Goal: Task Accomplishment & Management: Manage account settings

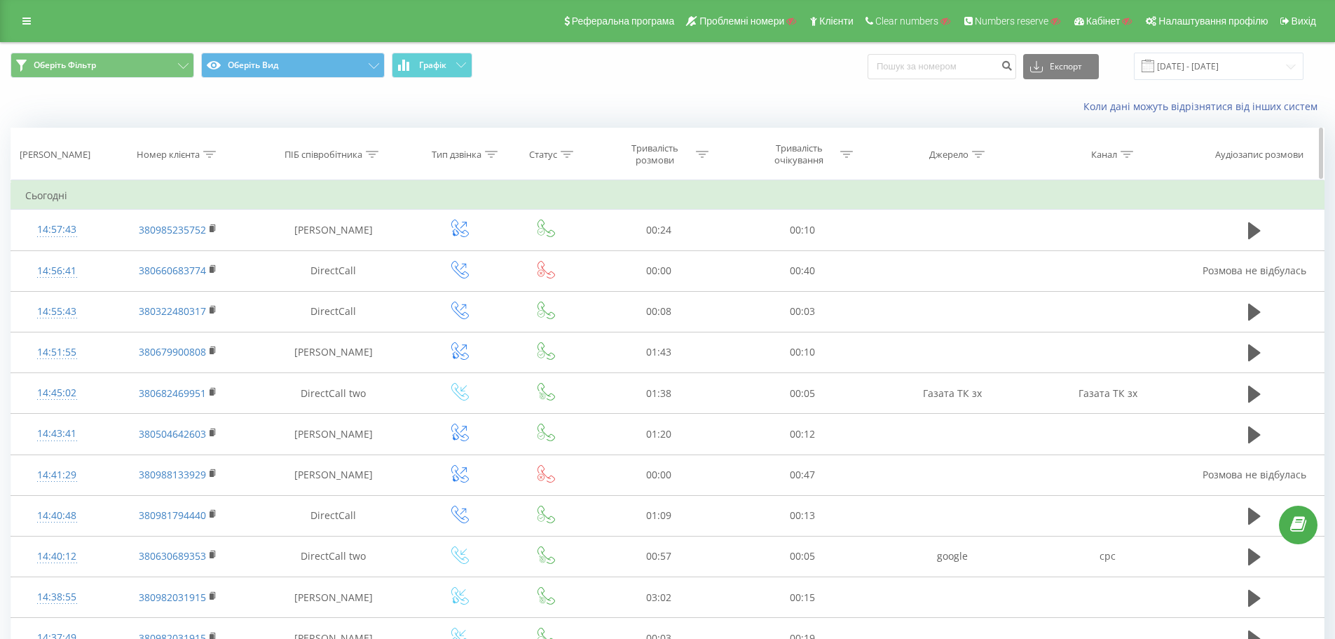
click at [208, 152] on icon at bounding box center [209, 154] width 13 height 7
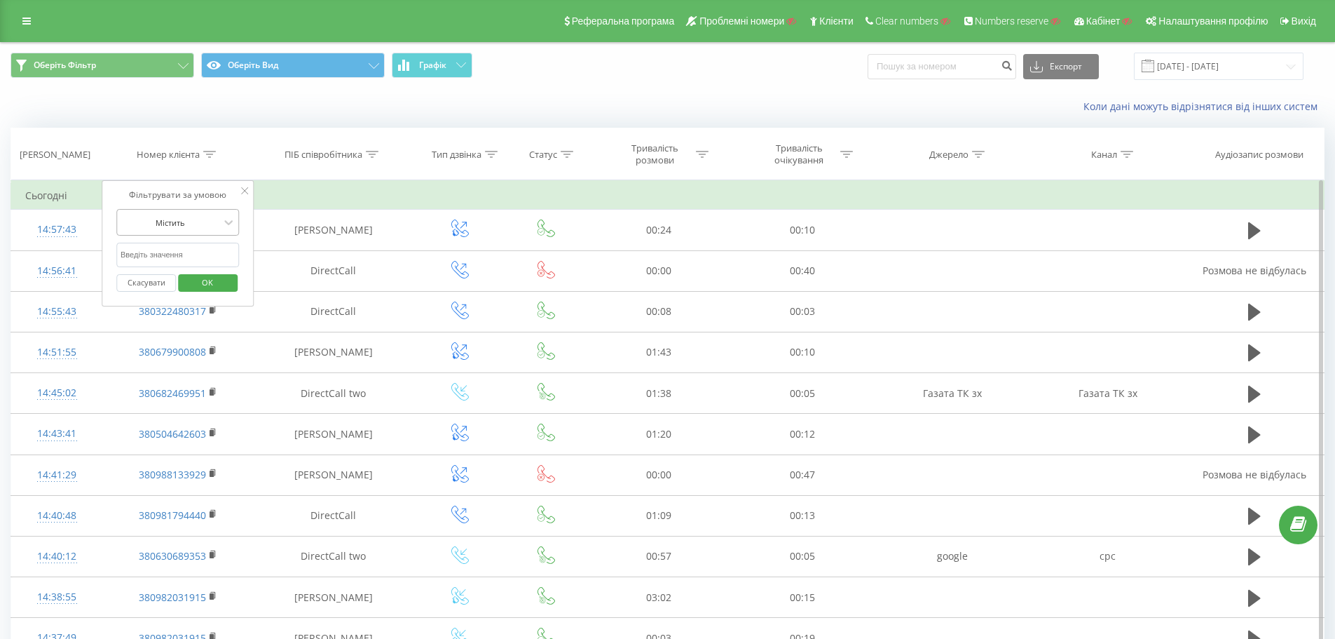
drag, startPoint x: 193, startPoint y: 213, endPoint x: 184, endPoint y: 233, distance: 22.0
click at [193, 214] on div "Містить" at bounding box center [170, 222] width 102 height 21
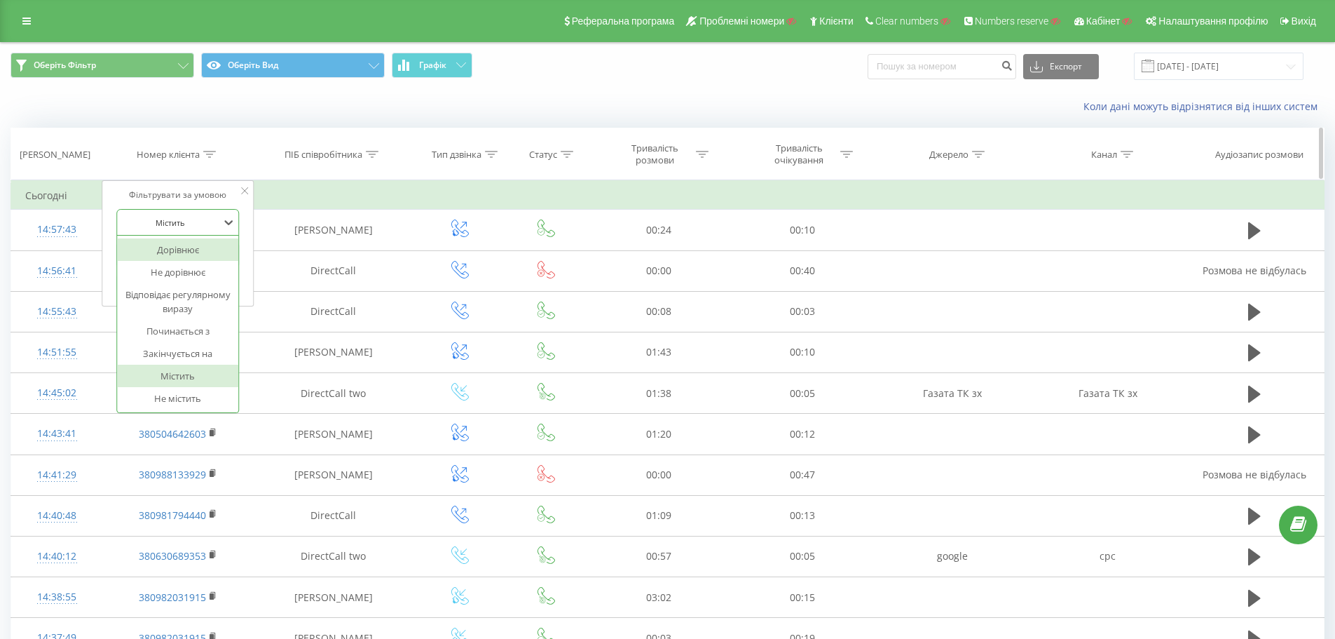
click at [197, 168] on th "Номер клієнта" at bounding box center [178, 154] width 150 height 52
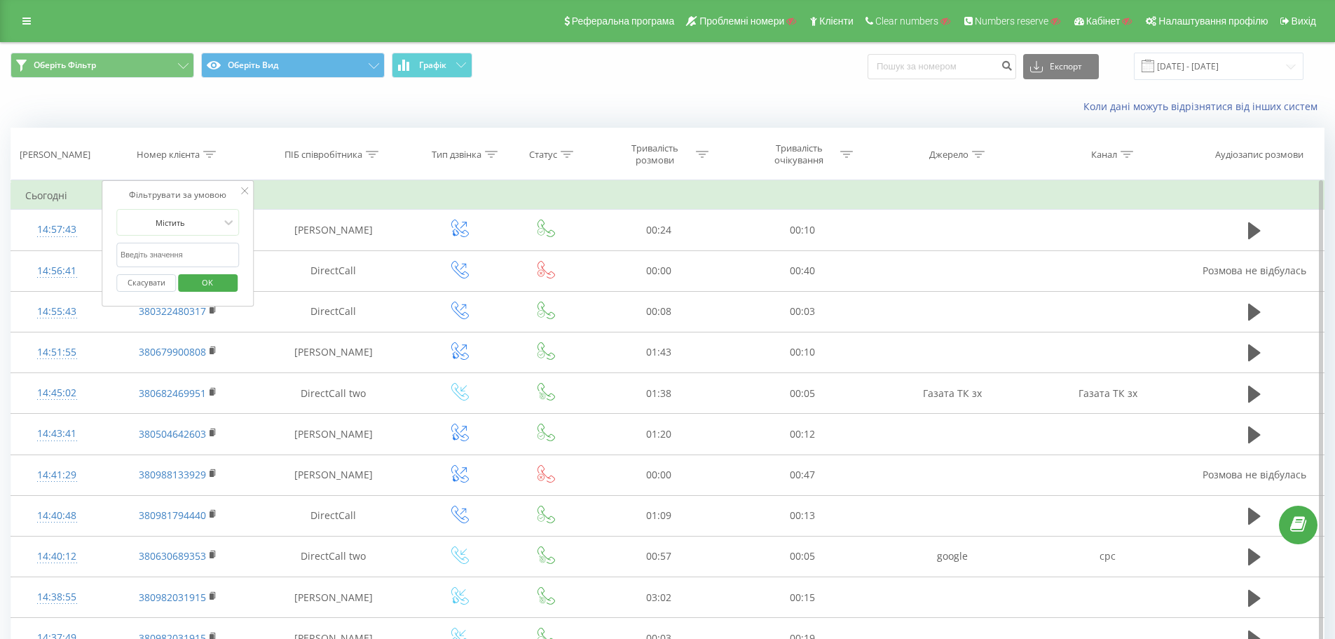
click at [193, 266] on input "text" at bounding box center [177, 255] width 123 height 25
paste input "380976542117"
type input "380976542117"
click at [205, 282] on span "OK" at bounding box center [207, 282] width 39 height 22
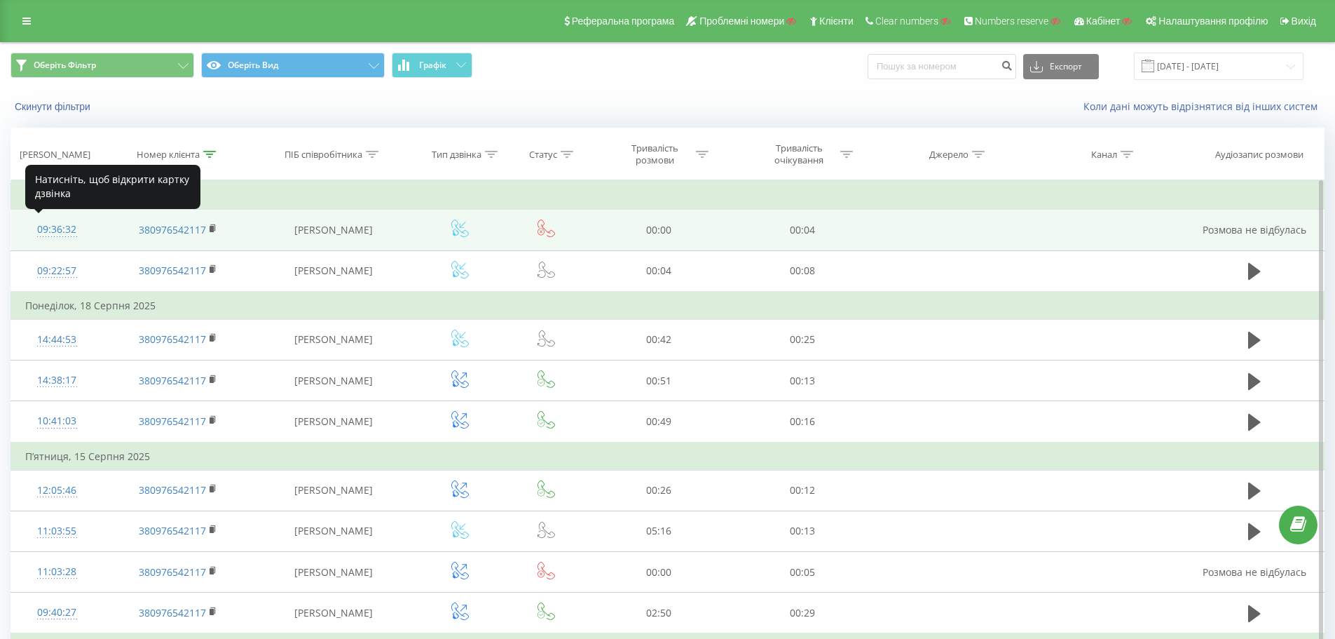
click at [61, 229] on div "09:36:32" at bounding box center [57, 229] width 64 height 27
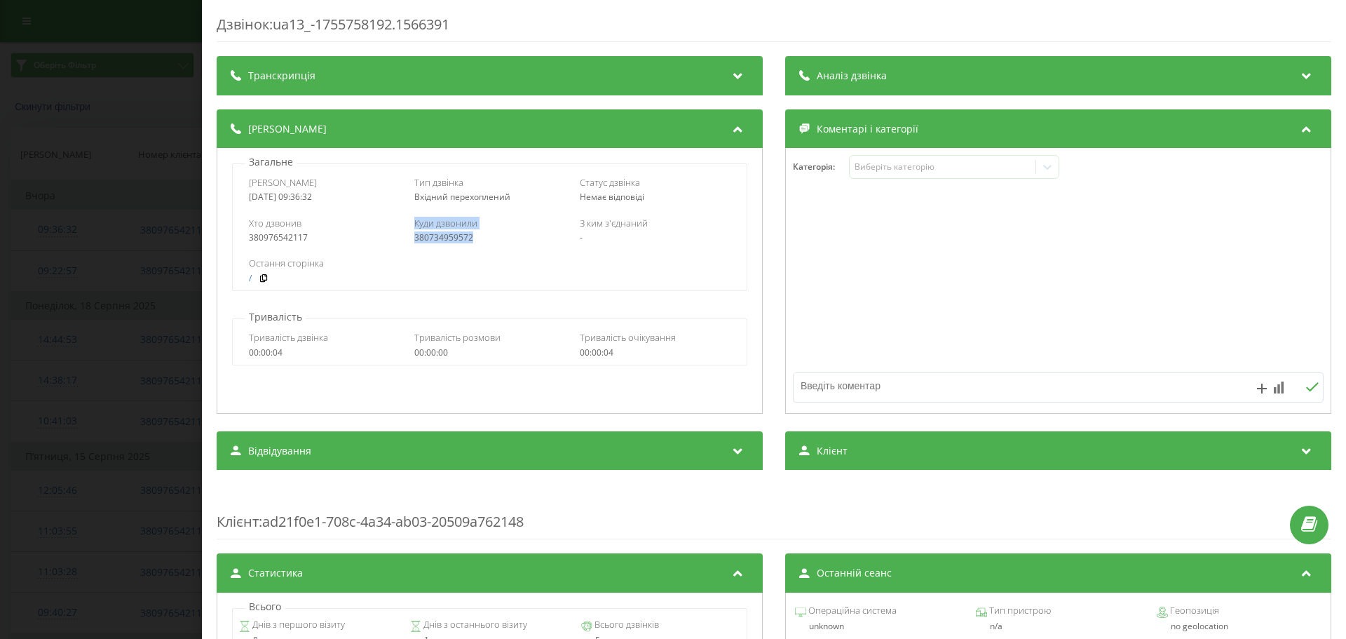
drag, startPoint x: 481, startPoint y: 238, endPoint x: 388, endPoint y: 240, distance: 93.3
click at [390, 240] on div "Хто дзвонив 380976542117 Куди дзвонили 380734959572 З ким з'єднаний -" at bounding box center [489, 230] width 513 height 41
copy div "Куди дзвонили 380734959572"
click at [451, 245] on div "Хто дзвонив 380976542117 Куди дзвонили 380734959572 З ким з'єднаний -" at bounding box center [489, 230] width 513 height 41
click at [451, 234] on div "380734959572" at bounding box center [489, 238] width 151 height 10
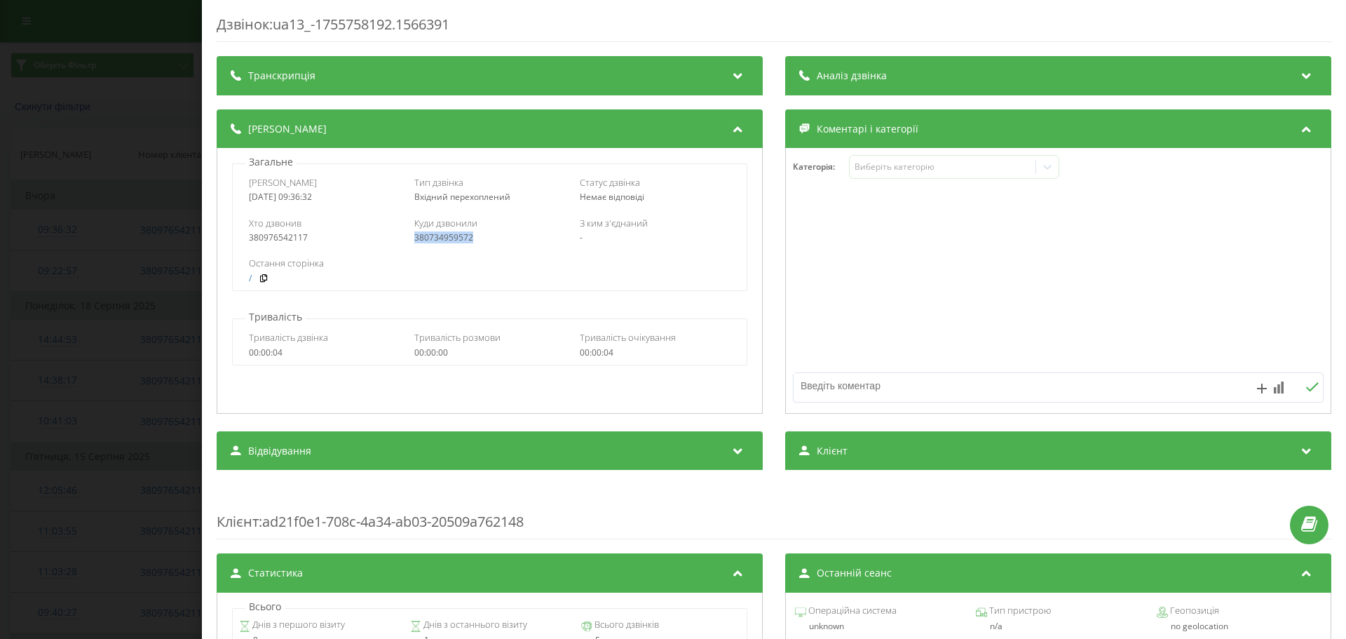
click at [451, 234] on div "380734959572" at bounding box center [489, 238] width 151 height 10
copy div "380734959572"
click at [62, 232] on div "Дзвінок : ua13_-1755758192.1566391 Транскрипція Для AI-аналізу майбутніх дзвінк…" at bounding box center [673, 319] width 1346 height 639
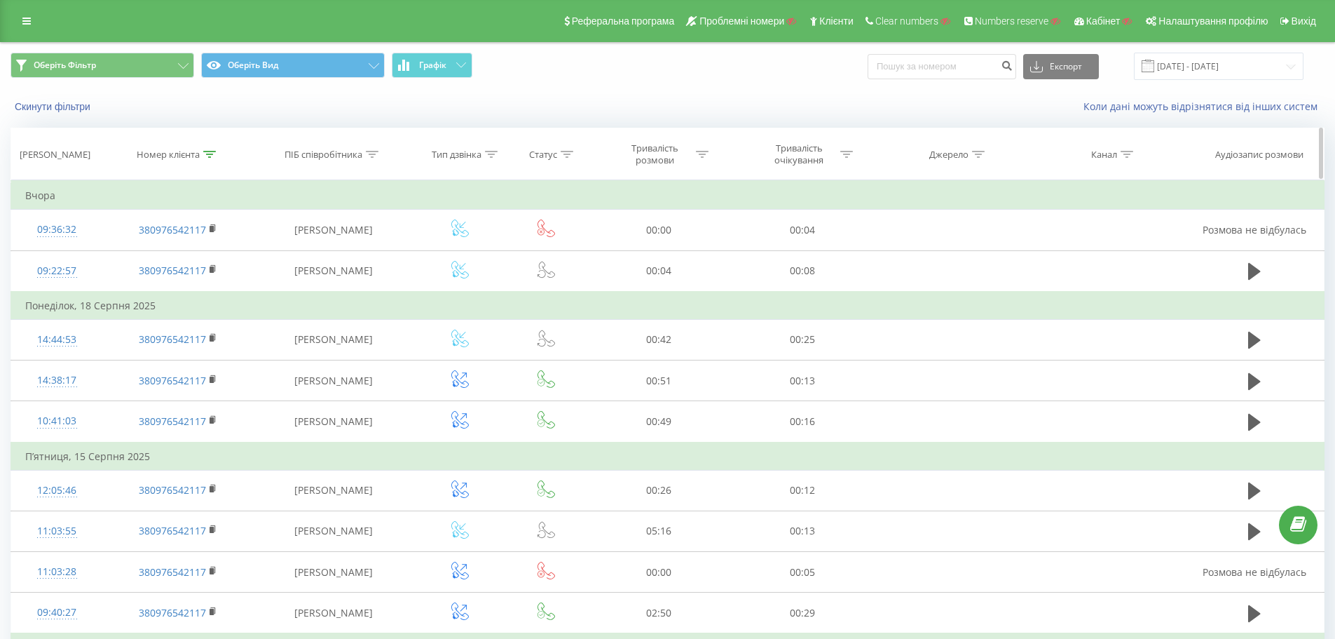
click at [204, 155] on icon at bounding box center [209, 154] width 13 height 7
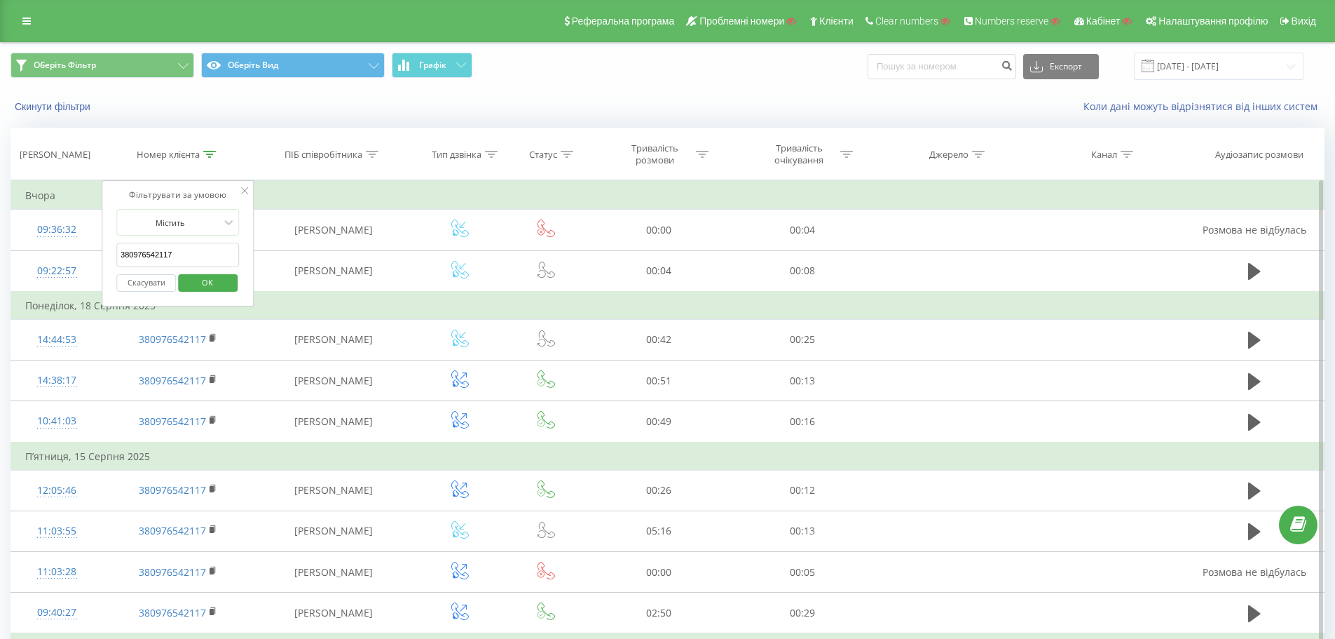
click at [149, 278] on button "Скасувати" at bounding box center [146, 283] width 60 height 18
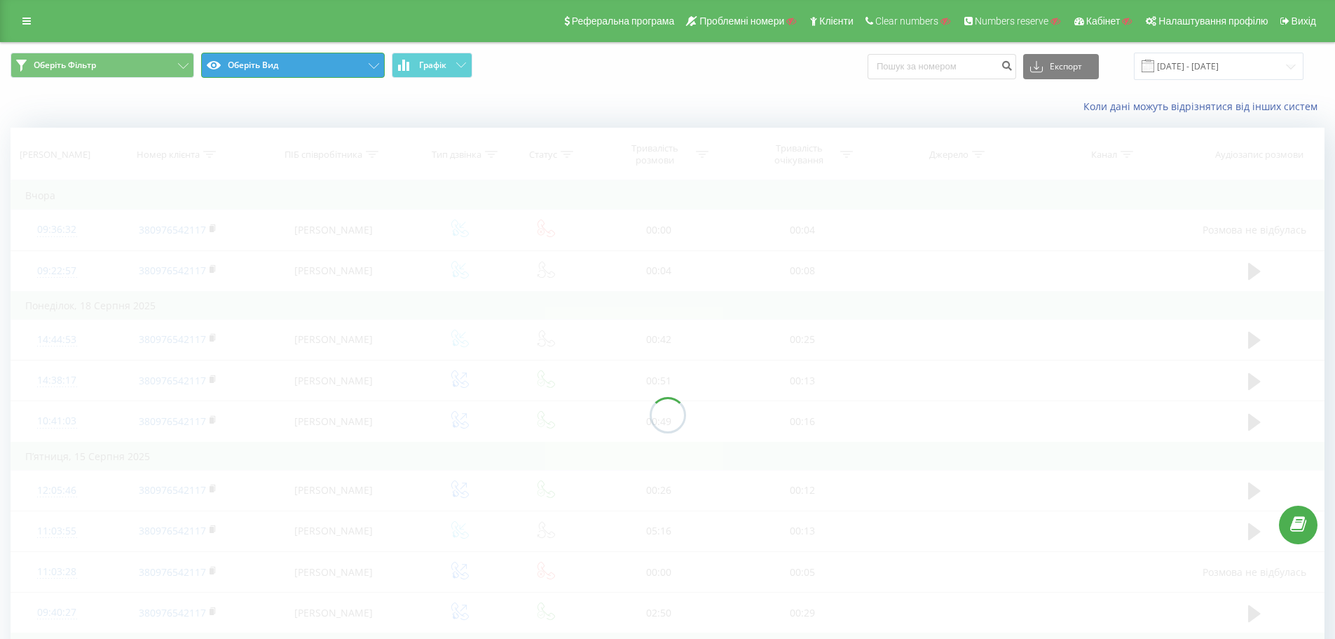
click at [279, 68] on button "Оберіть Вид" at bounding box center [293, 65] width 184 height 25
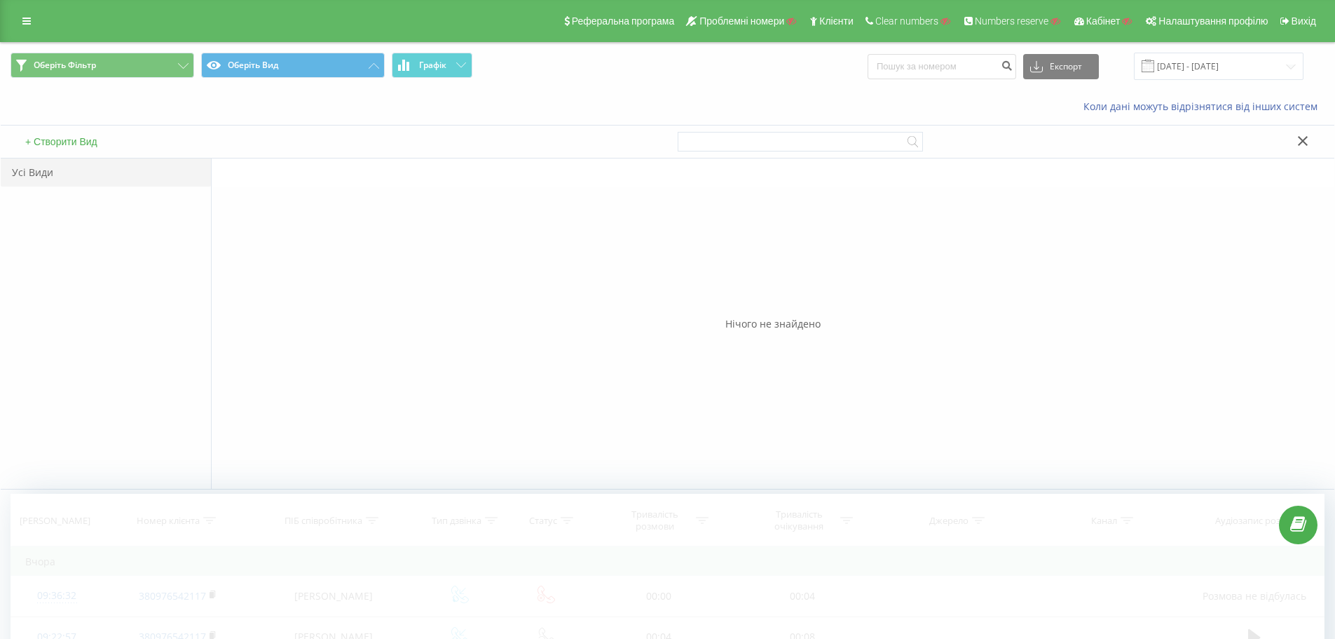
click at [75, 146] on button "+ Створити Вид" at bounding box center [61, 141] width 81 height 13
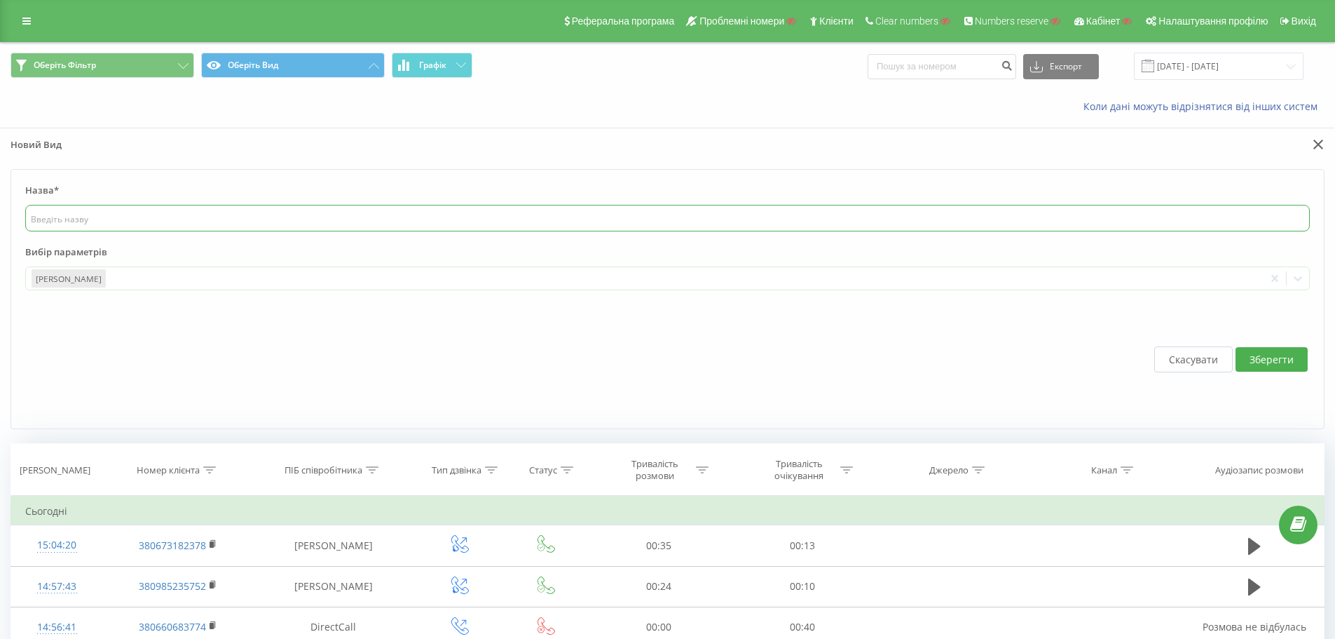
click at [155, 210] on input "text" at bounding box center [667, 218] width 1285 height 27
type input "тест"
click at [108, 276] on div at bounding box center [683, 279] width 1151 height 16
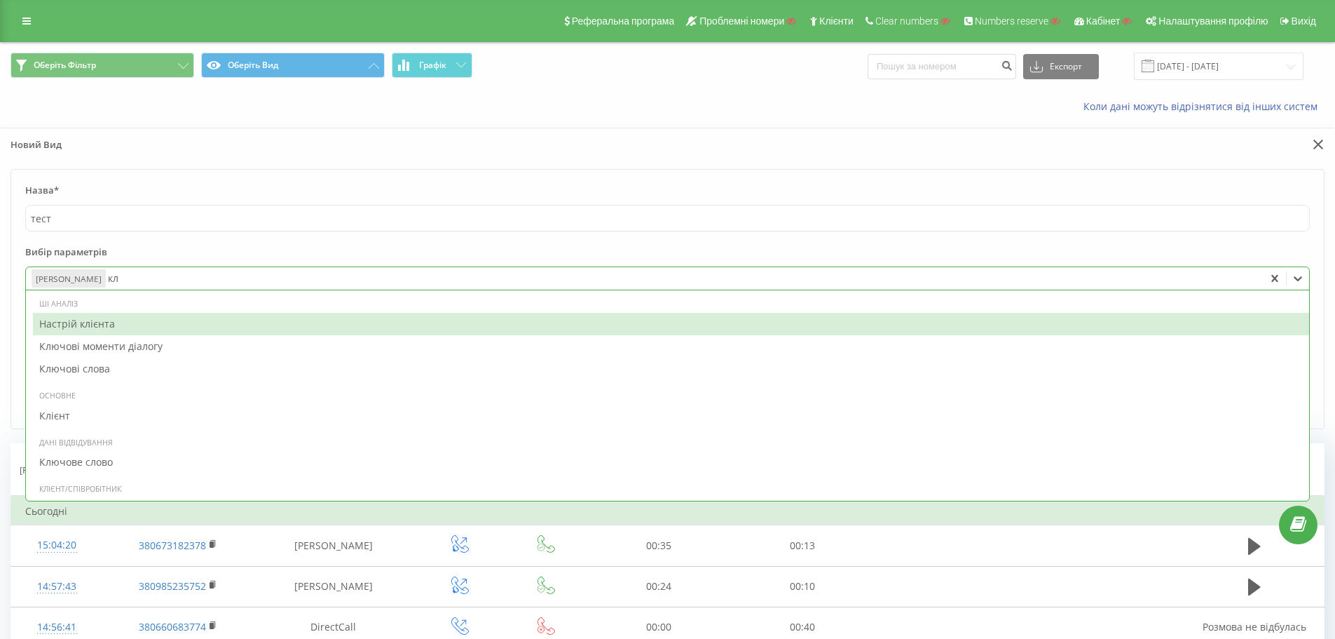
type input "клі"
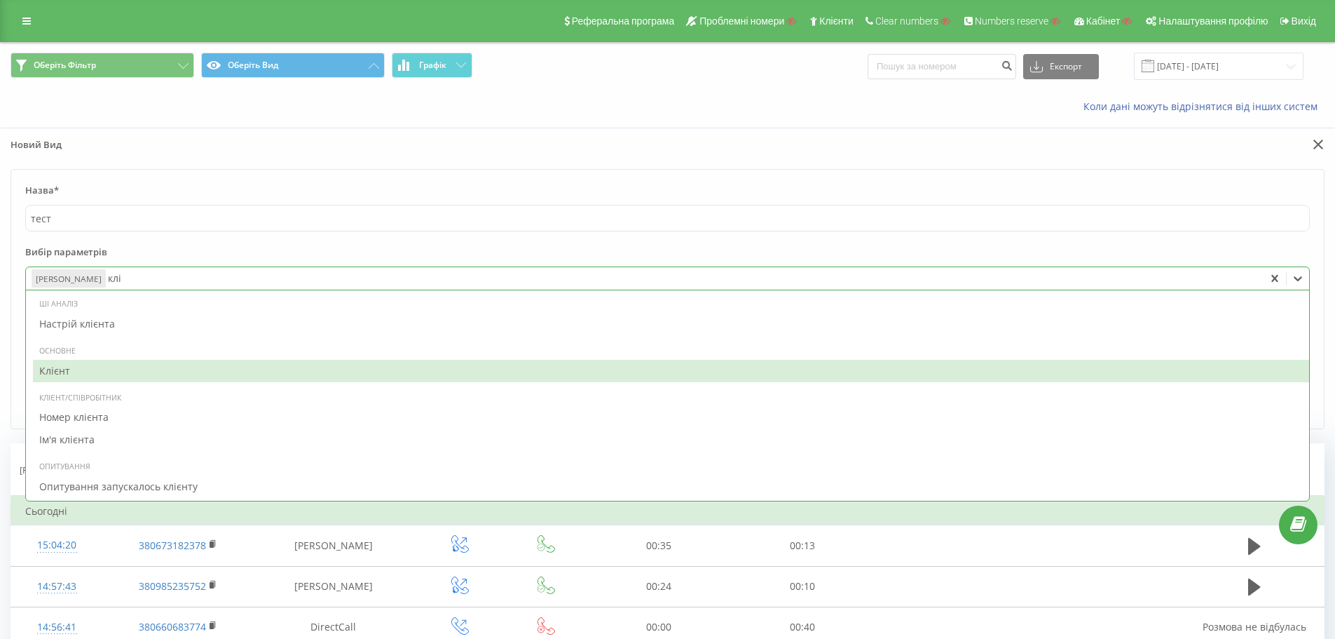
click at [93, 369] on div "Клієнт" at bounding box center [671, 371] width 1276 height 22
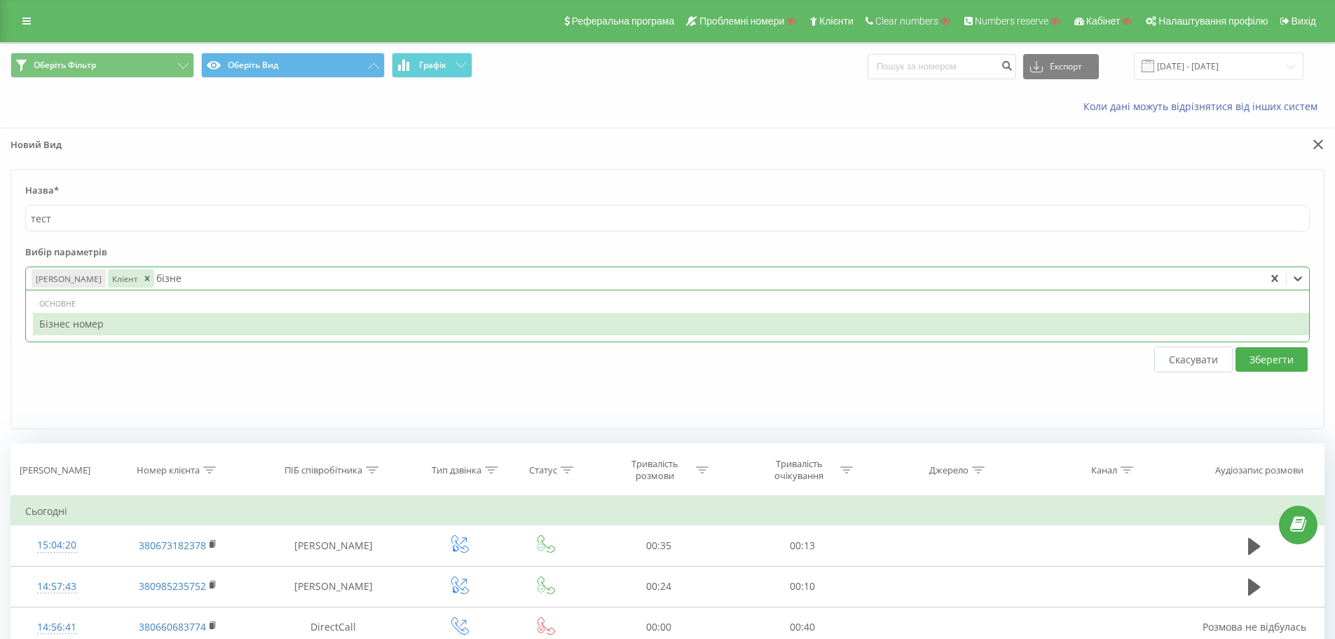
type input "бізнес"
click at [128, 322] on div "Бізнес номер" at bounding box center [671, 324] width 1276 height 22
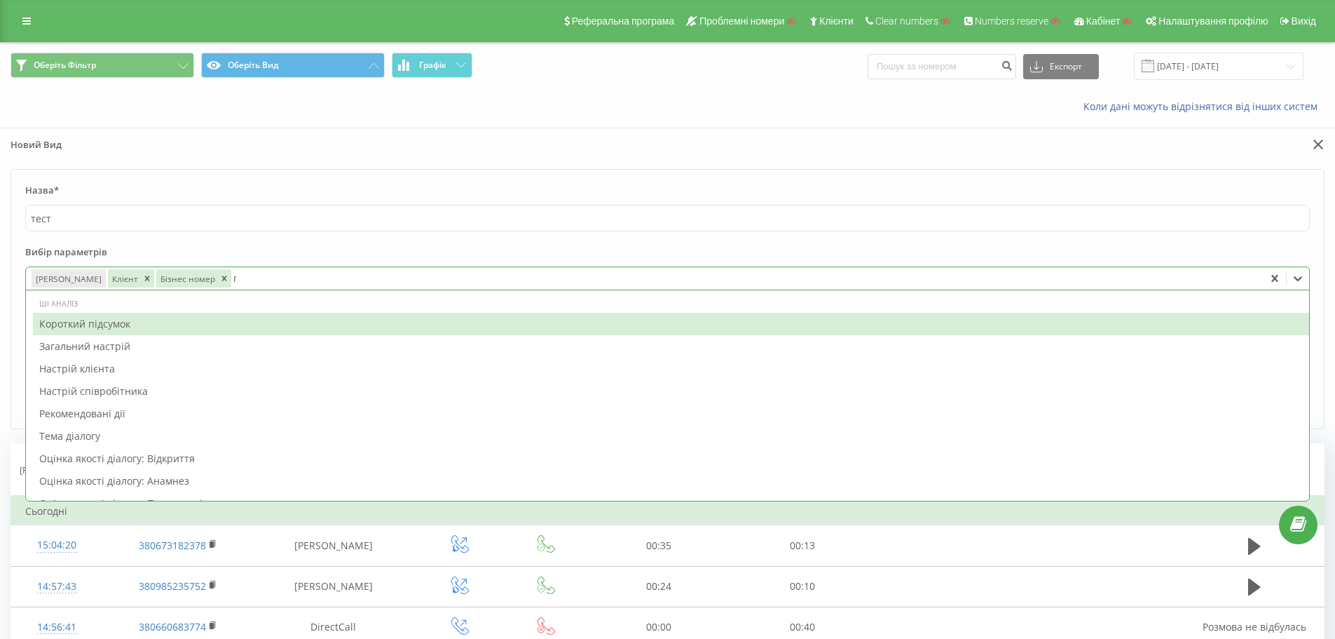
type input "піб"
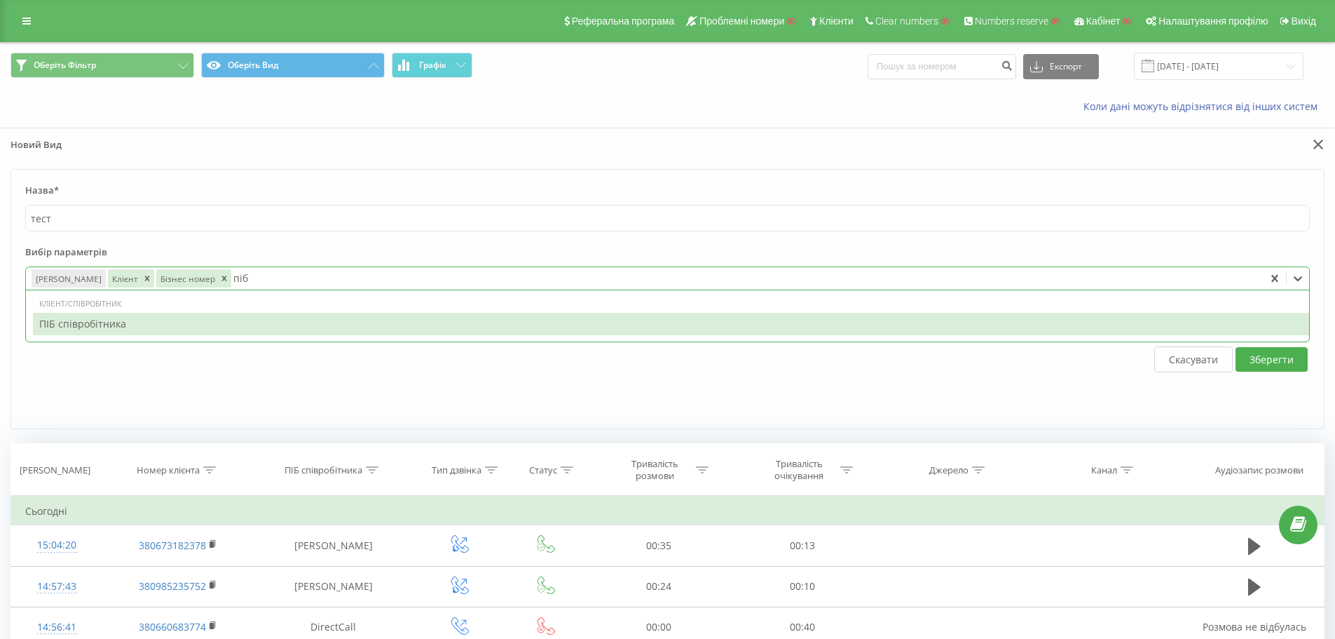
click at [128, 322] on div "ПІБ співробітника" at bounding box center [671, 324] width 1276 height 22
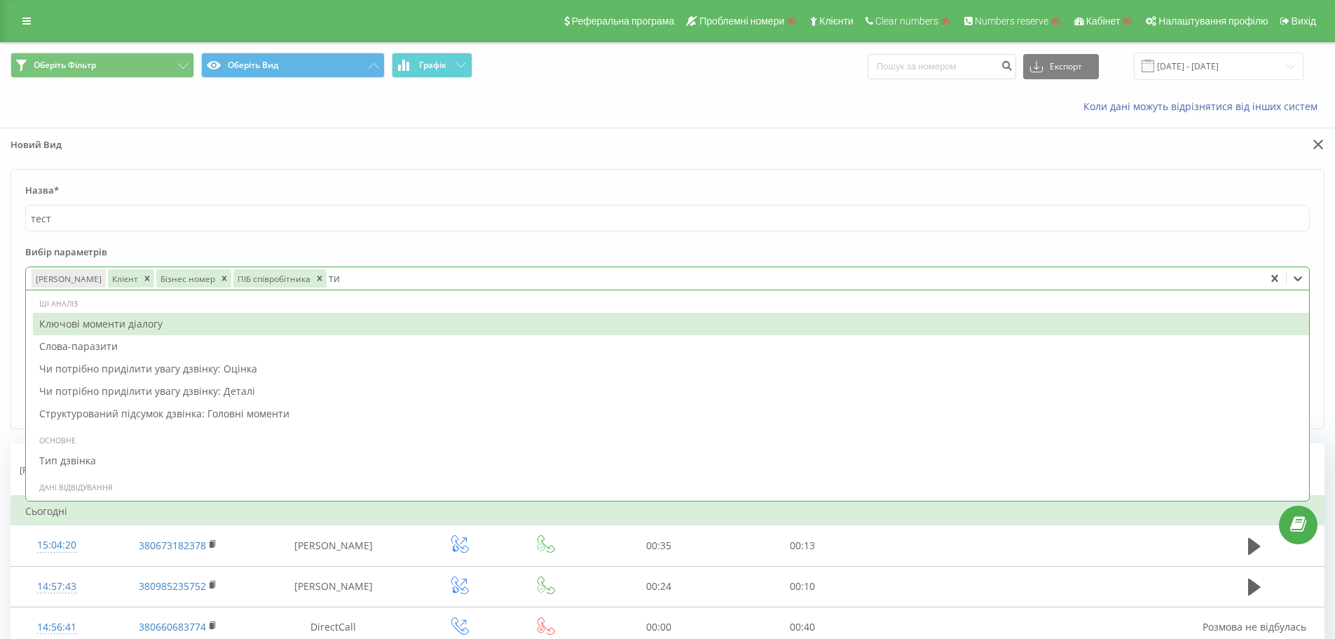
type input "тип"
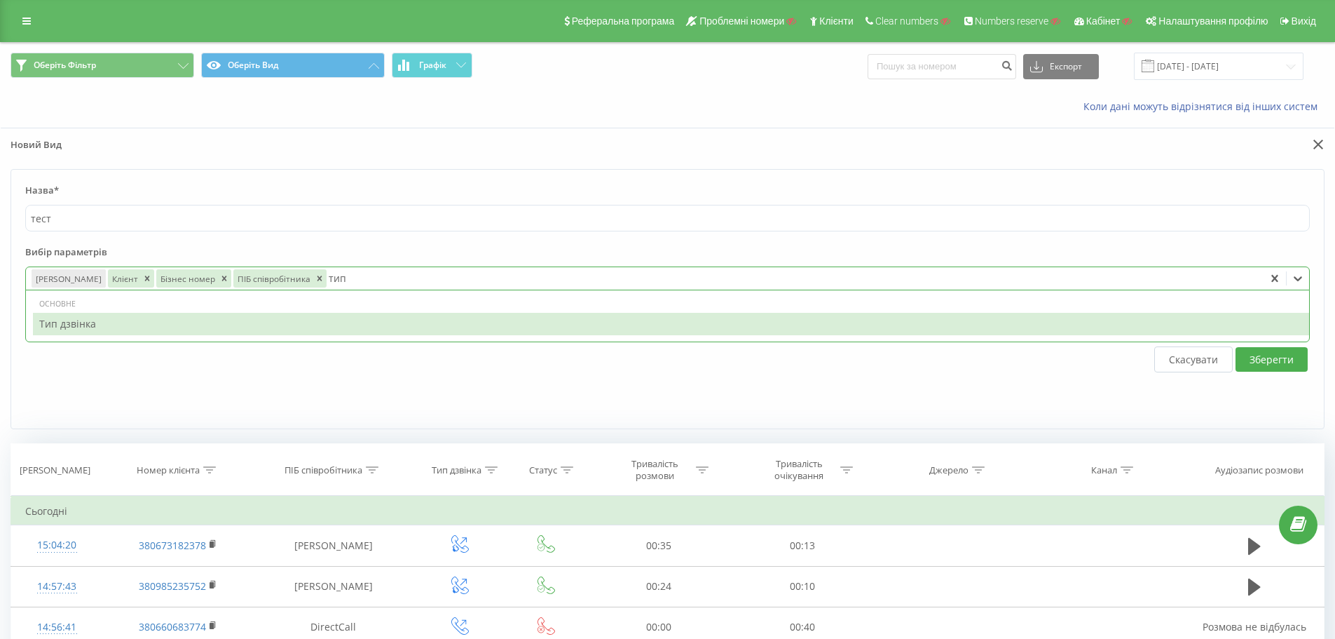
click at [132, 321] on div "Тип дзвінка" at bounding box center [671, 324] width 1276 height 22
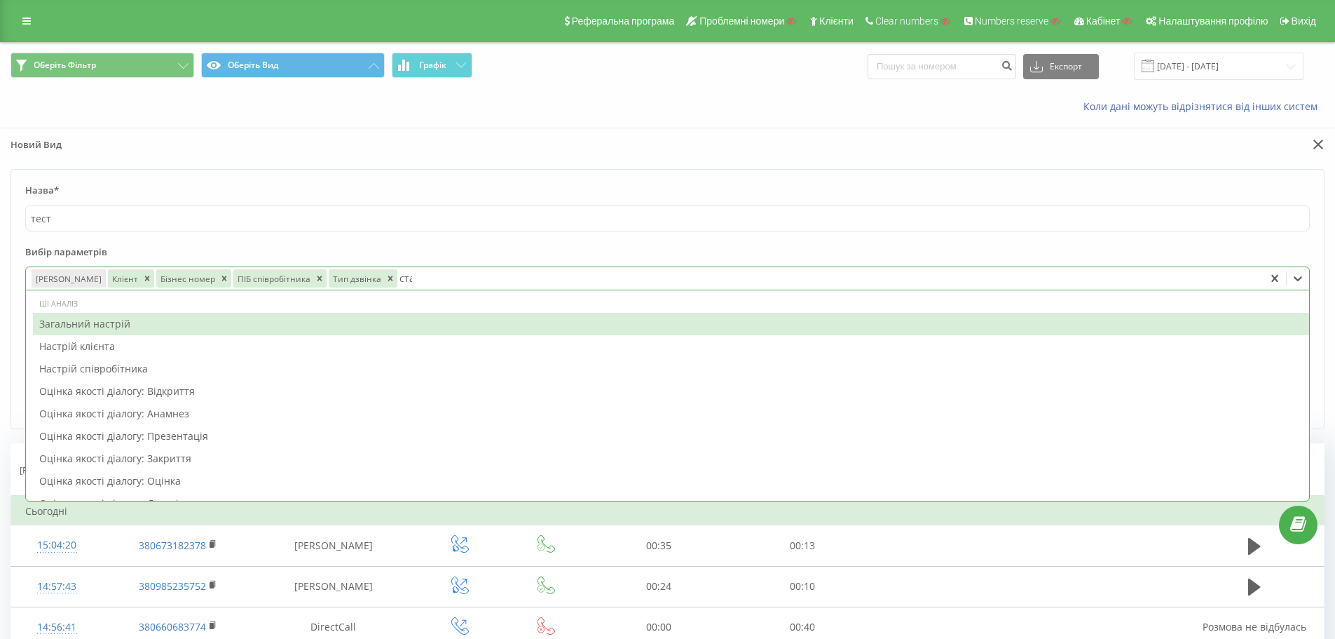
type input "стат"
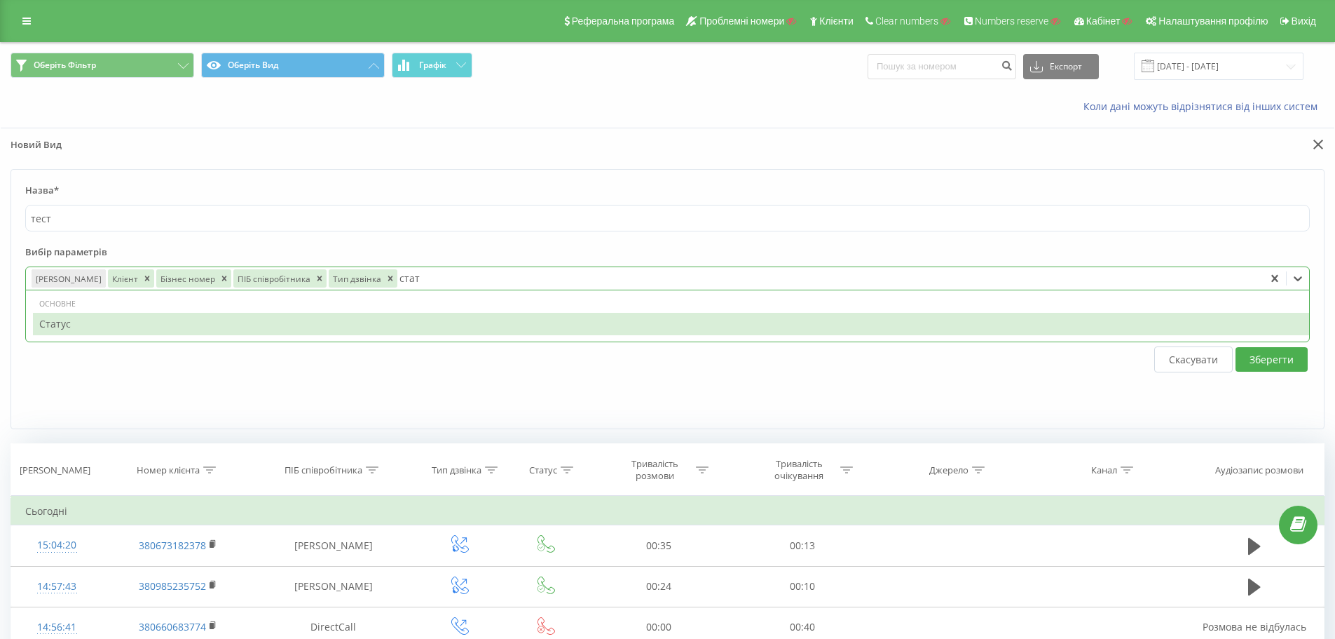
click at [148, 318] on div "Статус" at bounding box center [671, 324] width 1276 height 22
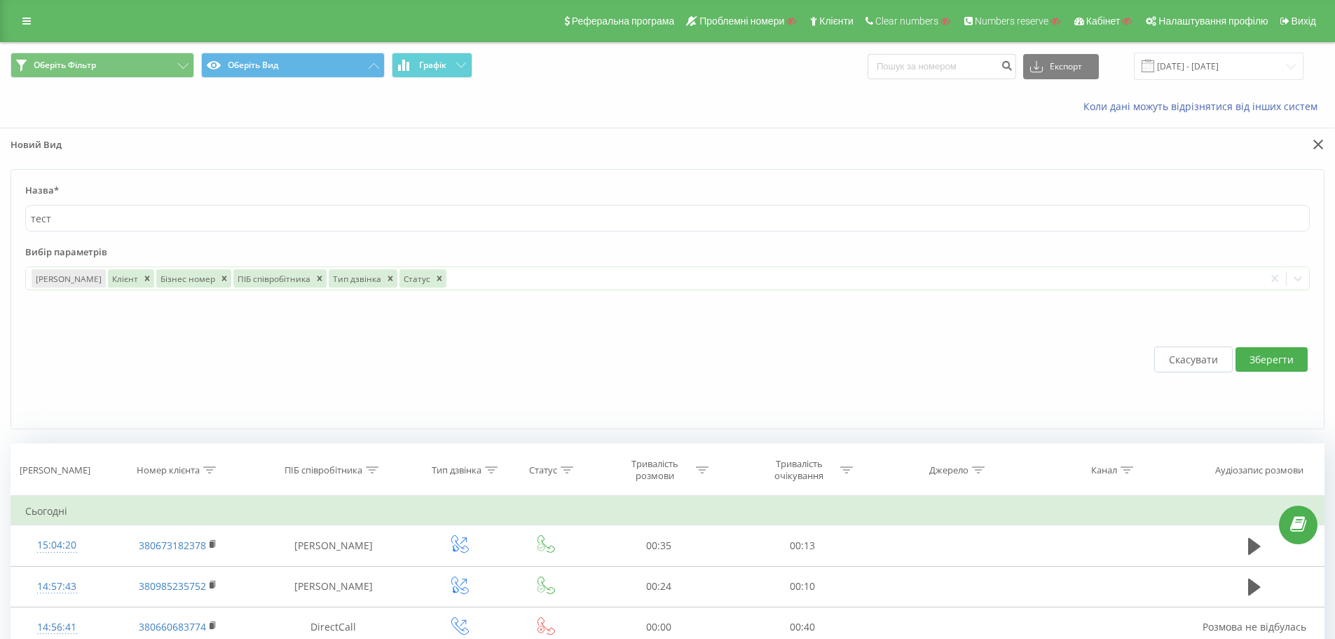
click at [530, 248] on label "Вибір параметрів" at bounding box center [667, 255] width 1285 height 21
click at [1269, 362] on button "Зберегти" at bounding box center [1272, 359] width 72 height 25
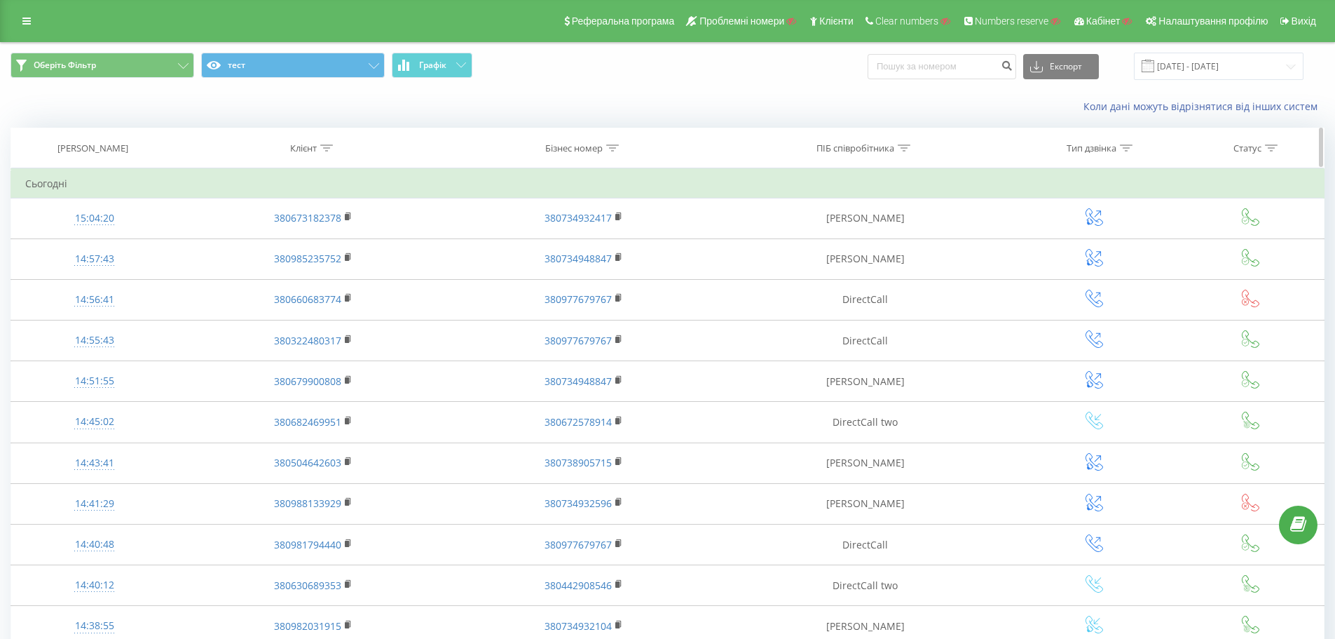
click at [611, 148] on icon at bounding box center [613, 147] width 13 height 7
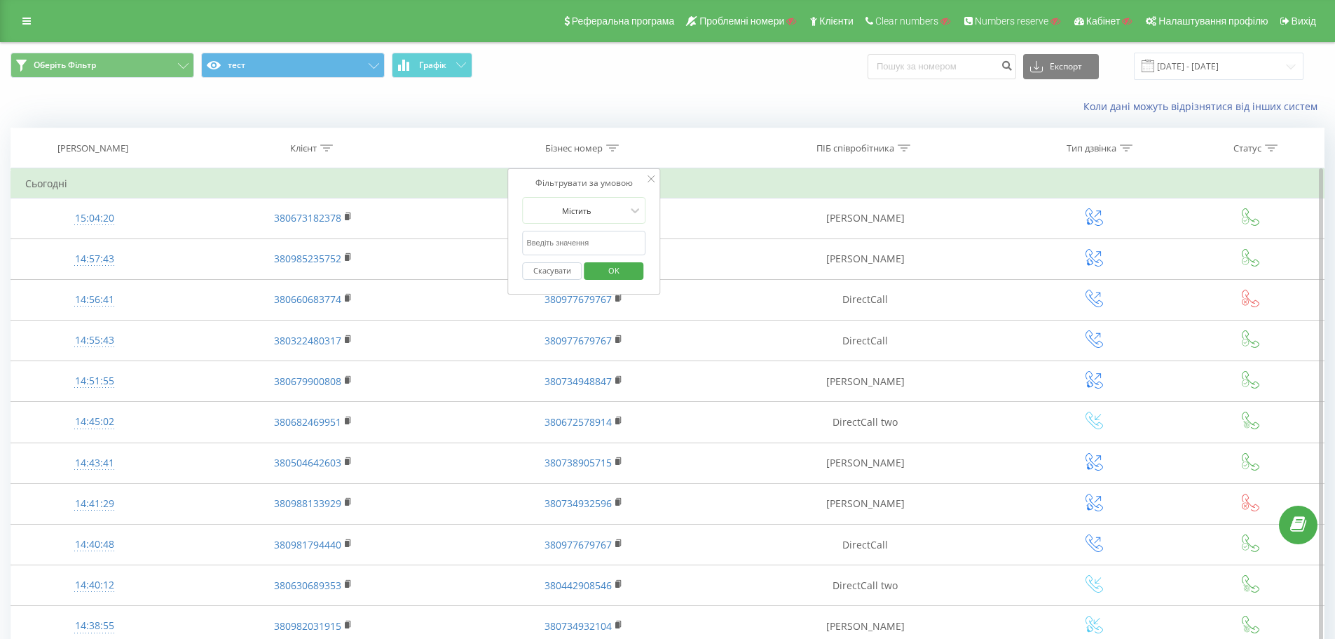
click at [583, 250] on input "text" at bounding box center [584, 243] width 123 height 25
paste input "380734959572"
type input "380734959572"
click at [613, 269] on span "OK" at bounding box center [613, 270] width 39 height 22
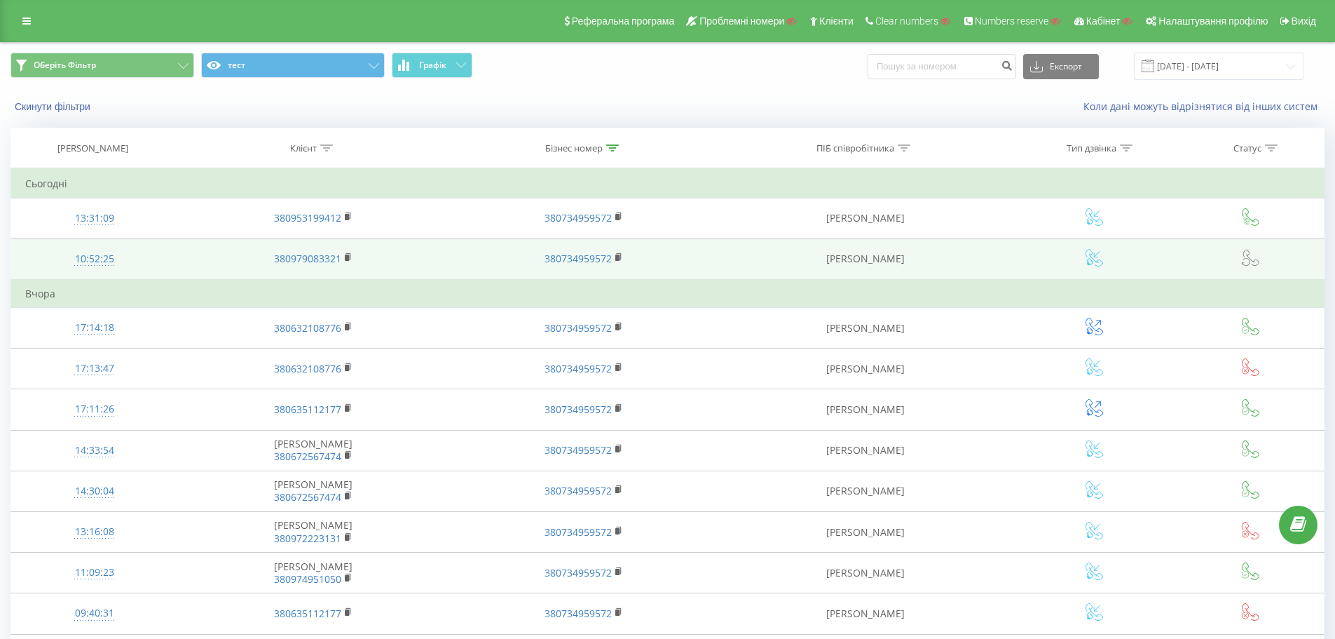
drag, startPoint x: 723, startPoint y: 261, endPoint x: 815, endPoint y: 249, distance: 92.6
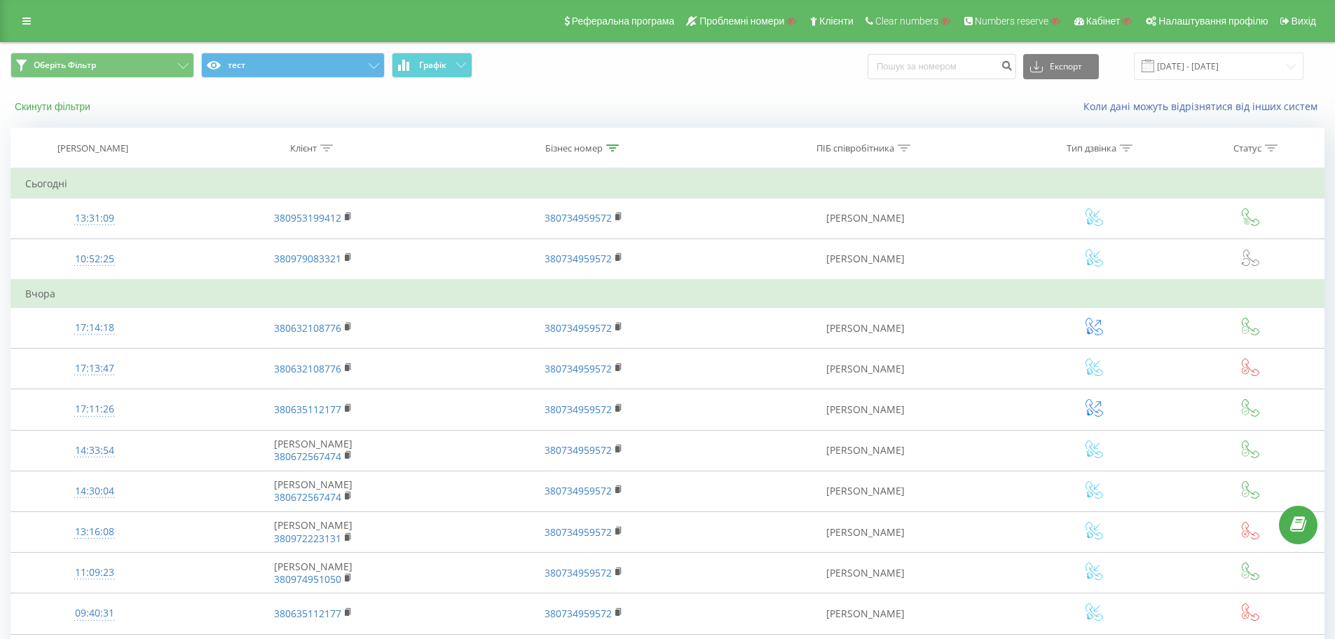
click at [88, 105] on button "Скинути фільтри" at bounding box center [54, 106] width 87 height 13
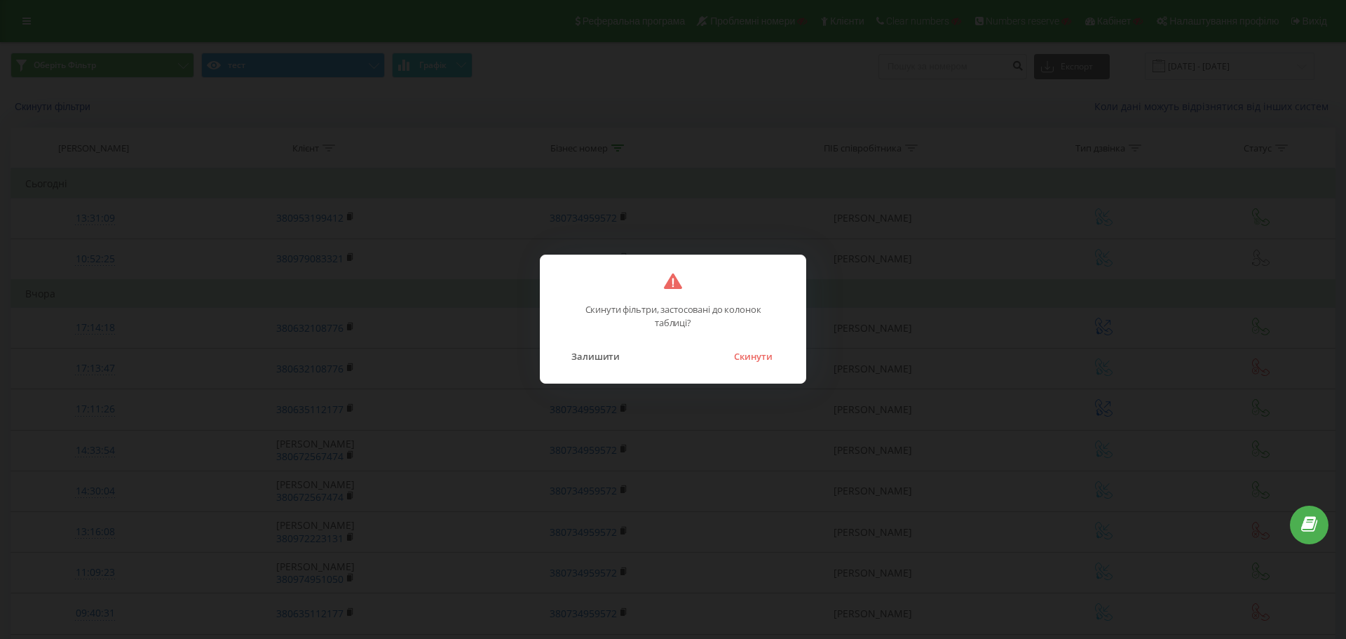
click at [326, 96] on div "Скинути фільтри, застосовані до колонок таблиці? Залишити Скинути" at bounding box center [673, 319] width 1346 height 639
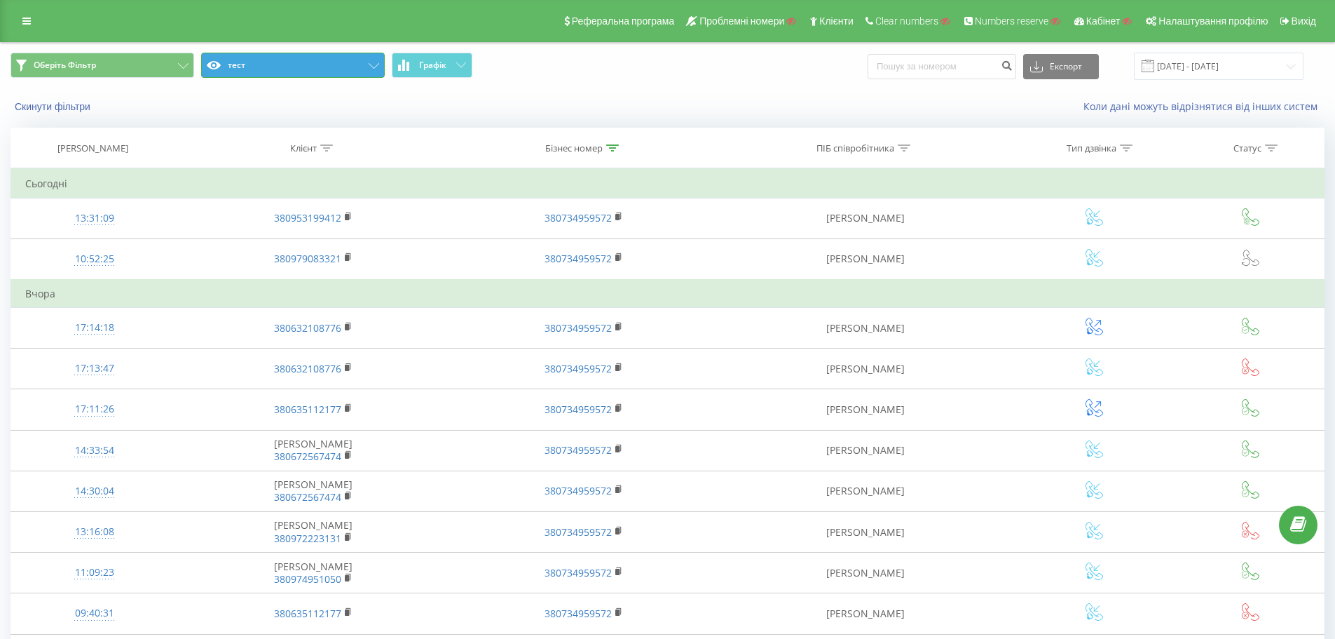
click at [330, 67] on button "тест" at bounding box center [293, 65] width 184 height 25
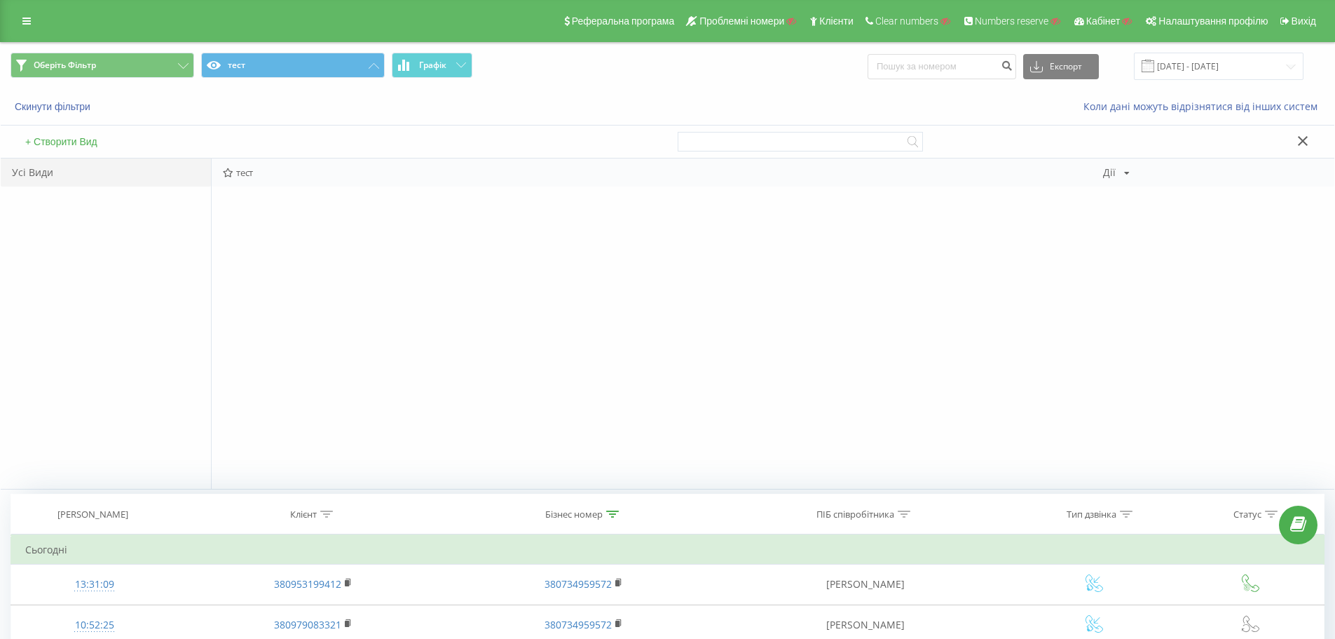
click at [1122, 171] on div "[PERSON_NAME] Копіювати Видалити За замовчуванням Поділитися" at bounding box center [1116, 173] width 27 height 10
click at [1136, 191] on div "Редагувати" at bounding box center [1171, 191] width 134 height 26
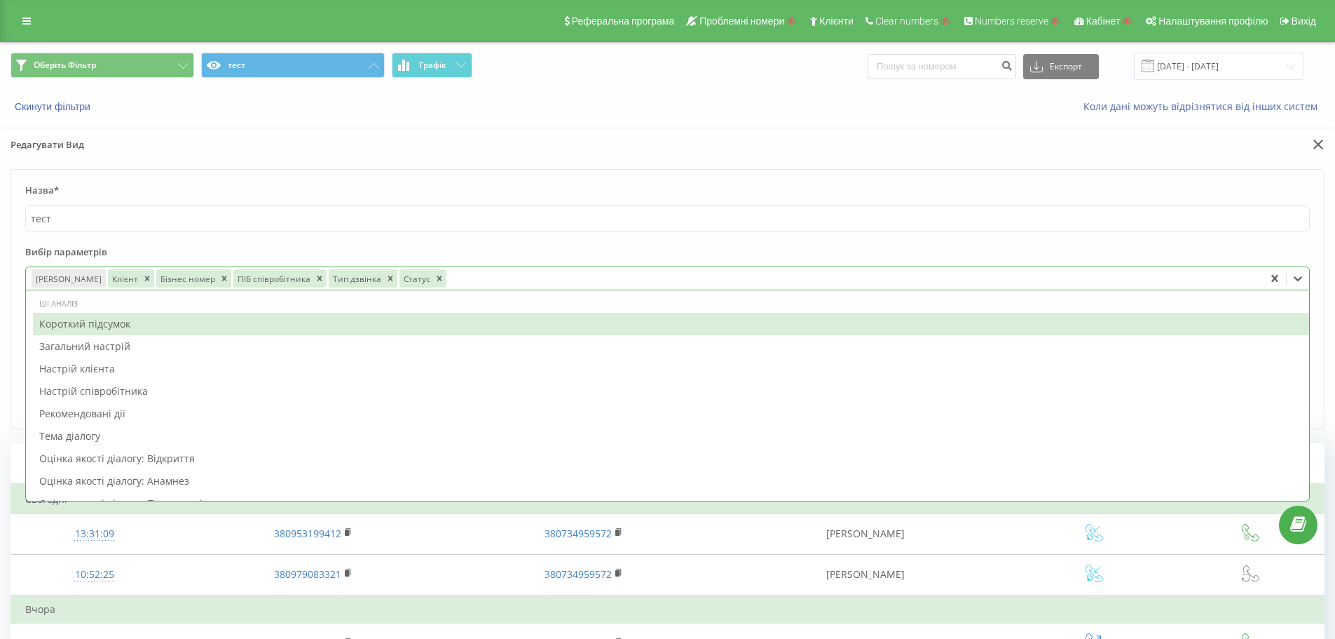
click at [586, 282] on div at bounding box center [854, 279] width 810 height 16
type input "ч"
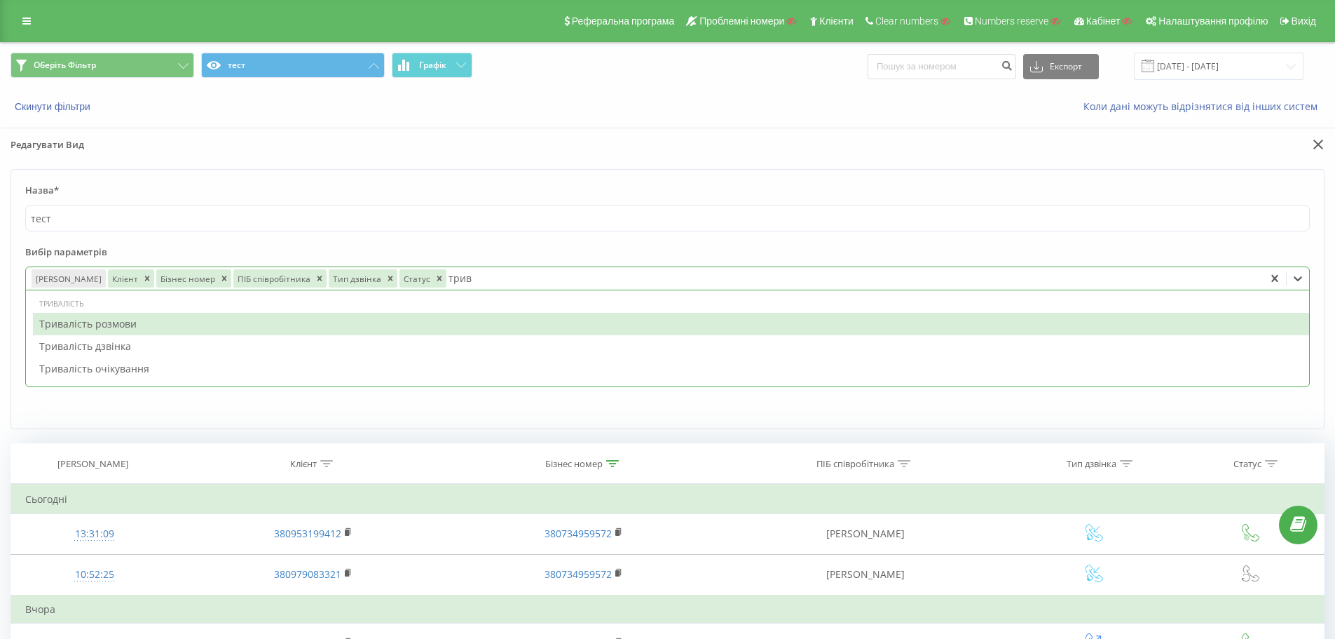
type input "трива"
click at [514, 317] on div "Тривалість розмови" at bounding box center [671, 324] width 1276 height 22
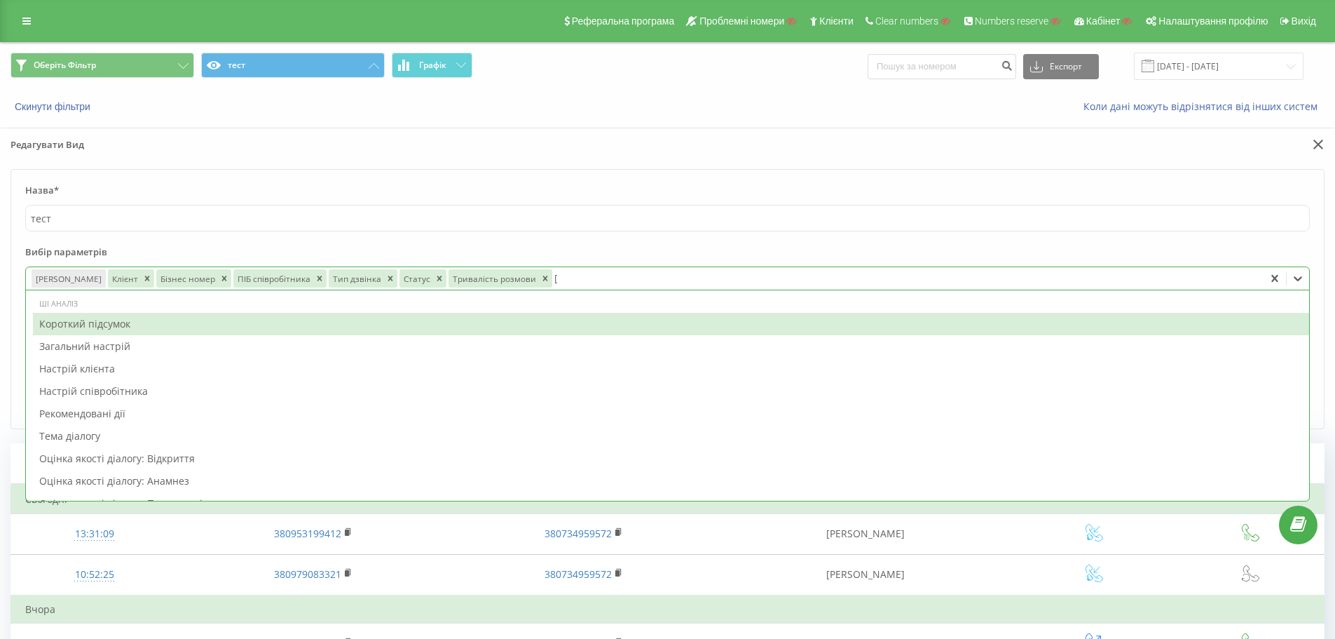
type input "ау"
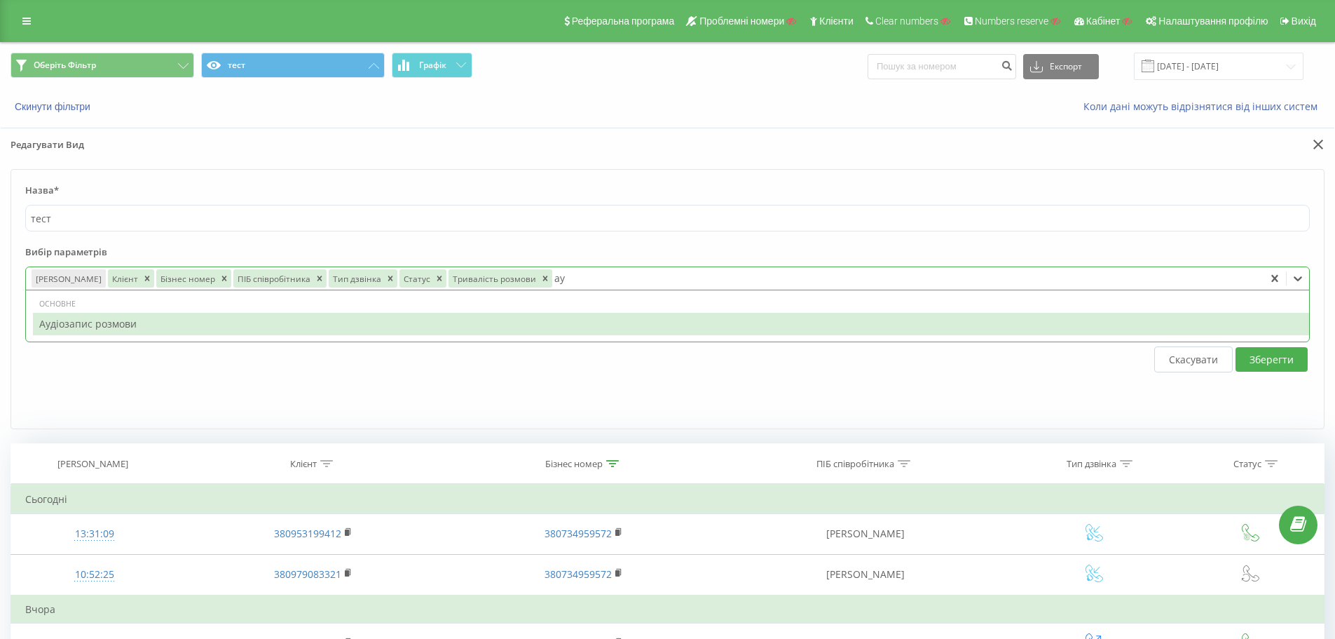
click at [515, 314] on div "Аудіозапис розмови" at bounding box center [671, 324] width 1276 height 22
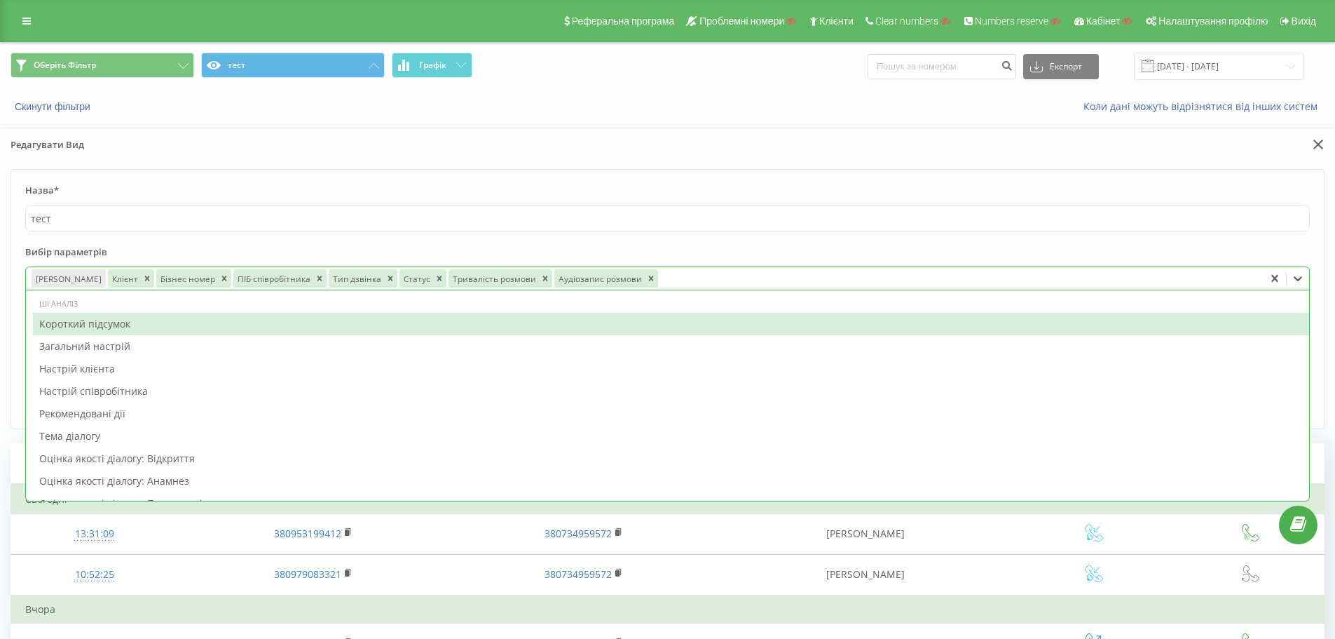
click at [1122, 239] on form "Назва* тест Вибір параметрів option Аудіозапис розмови, selected. 65 results av…" at bounding box center [668, 299] width 1314 height 260
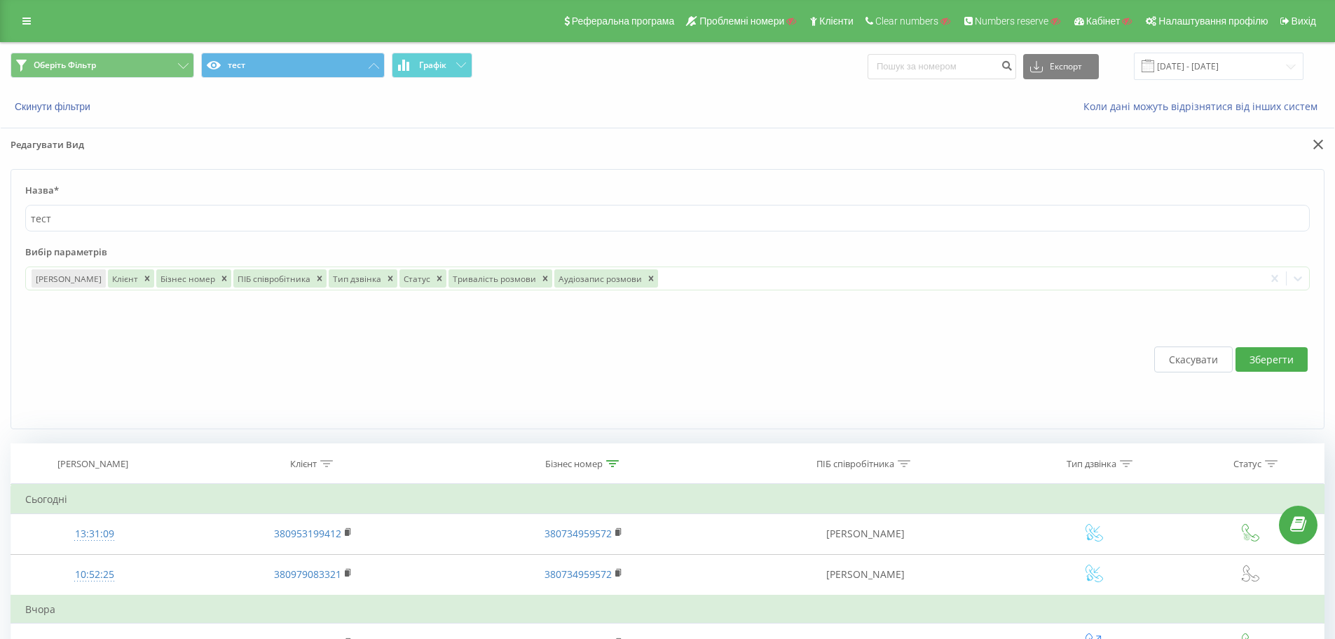
click at [1267, 362] on button "Зберегти" at bounding box center [1272, 359] width 72 height 25
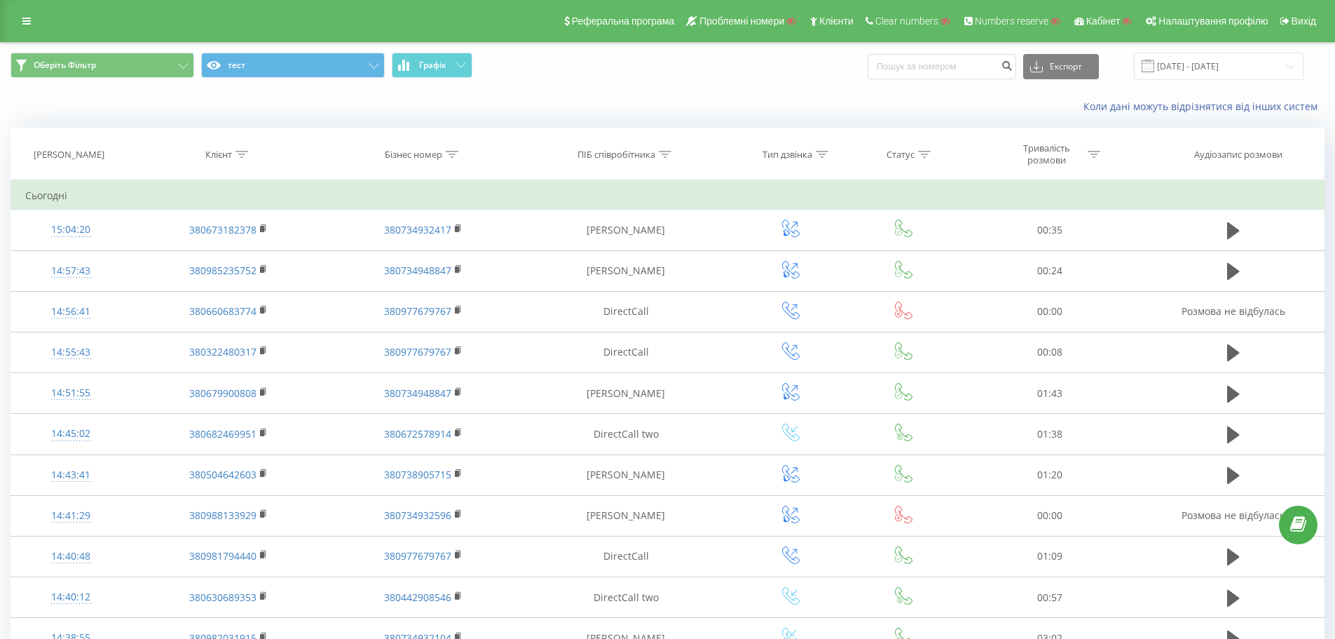
drag, startPoint x: 950, startPoint y: 84, endPoint x: 941, endPoint y: 93, distance: 12.4
click at [950, 84] on div "Оберіть Фільтр тест Графік Експорт .csv .xls .xlsx [DATE] - [DATE]" at bounding box center [668, 66] width 1334 height 47
click at [451, 151] on icon at bounding box center [453, 154] width 13 height 7
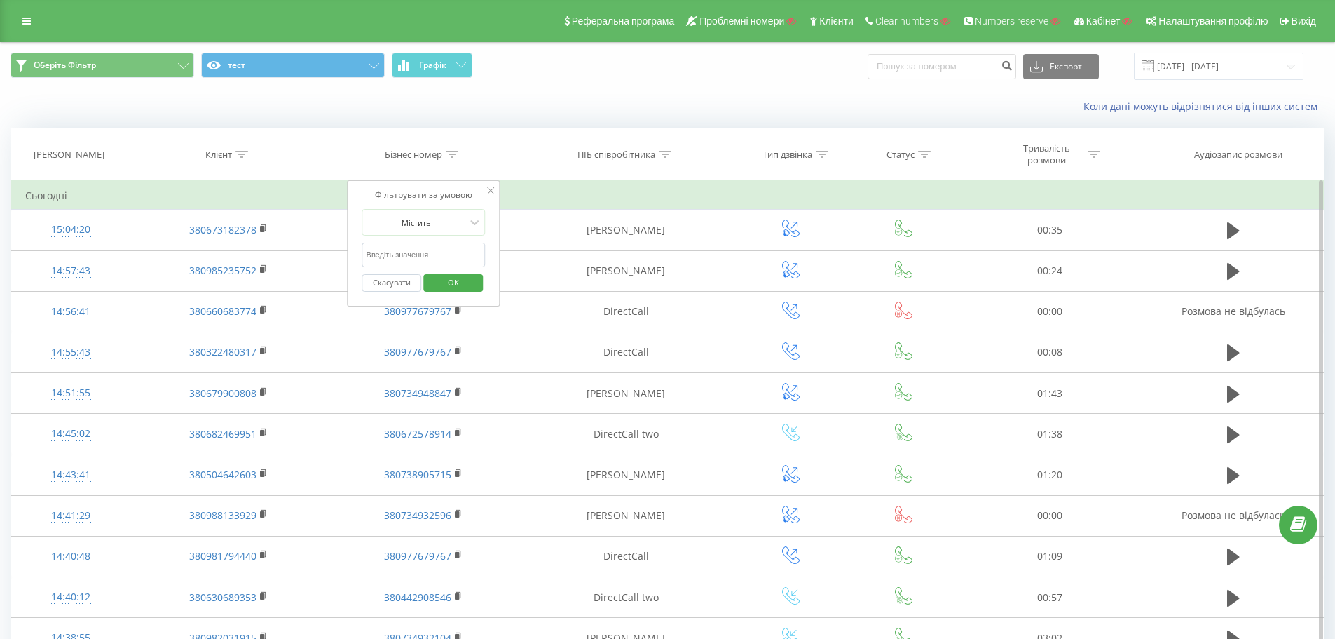
click at [438, 250] on input "text" at bounding box center [423, 255] width 123 height 25
paste input "380734959572"
type input "380734959572"
click at [451, 278] on span "OK" at bounding box center [453, 282] width 39 height 22
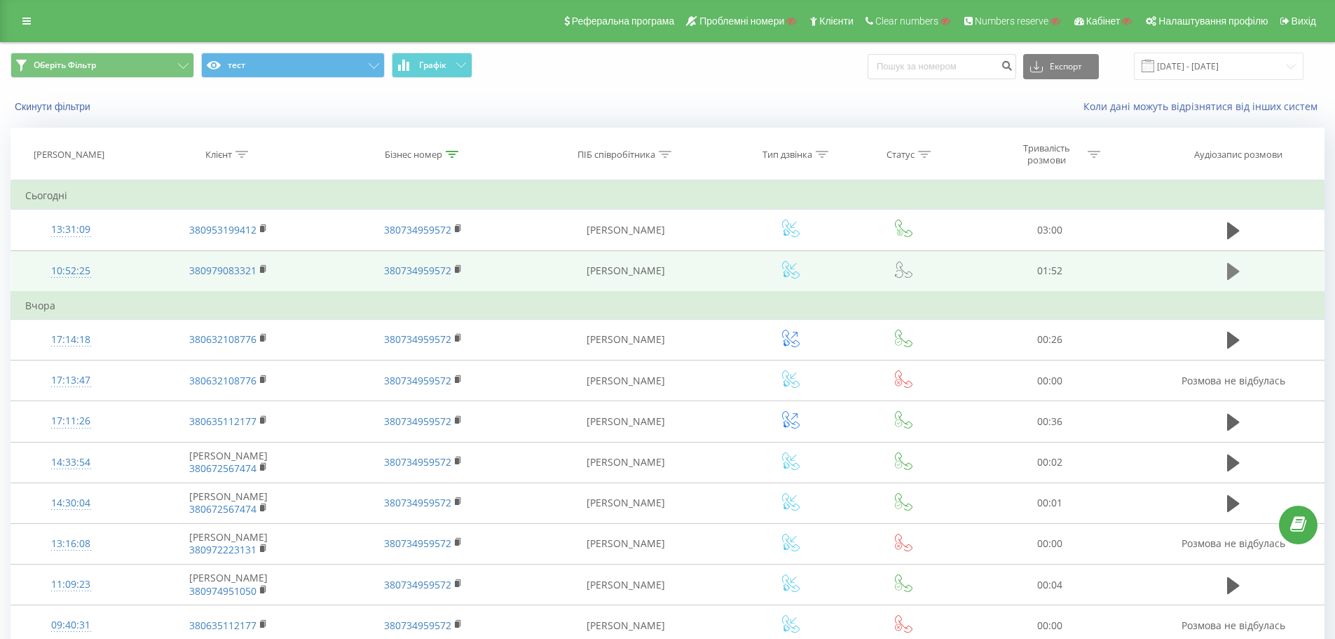
click at [1236, 271] on icon at bounding box center [1233, 271] width 13 height 17
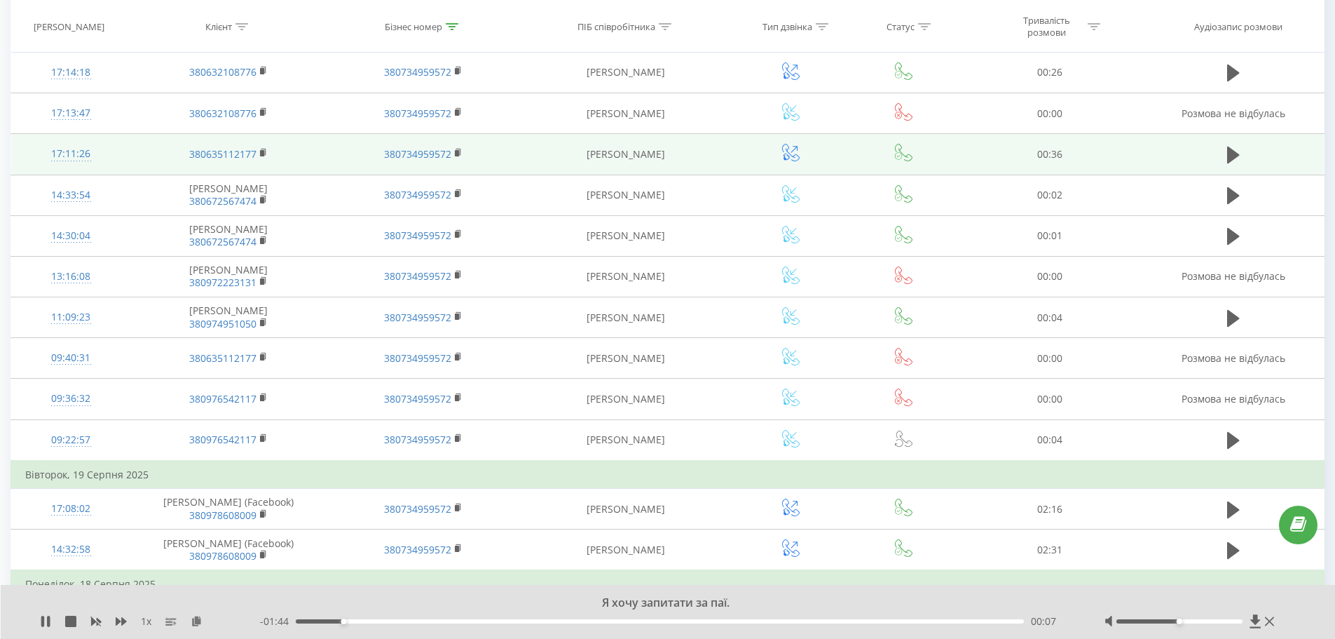
scroll to position [280, 0]
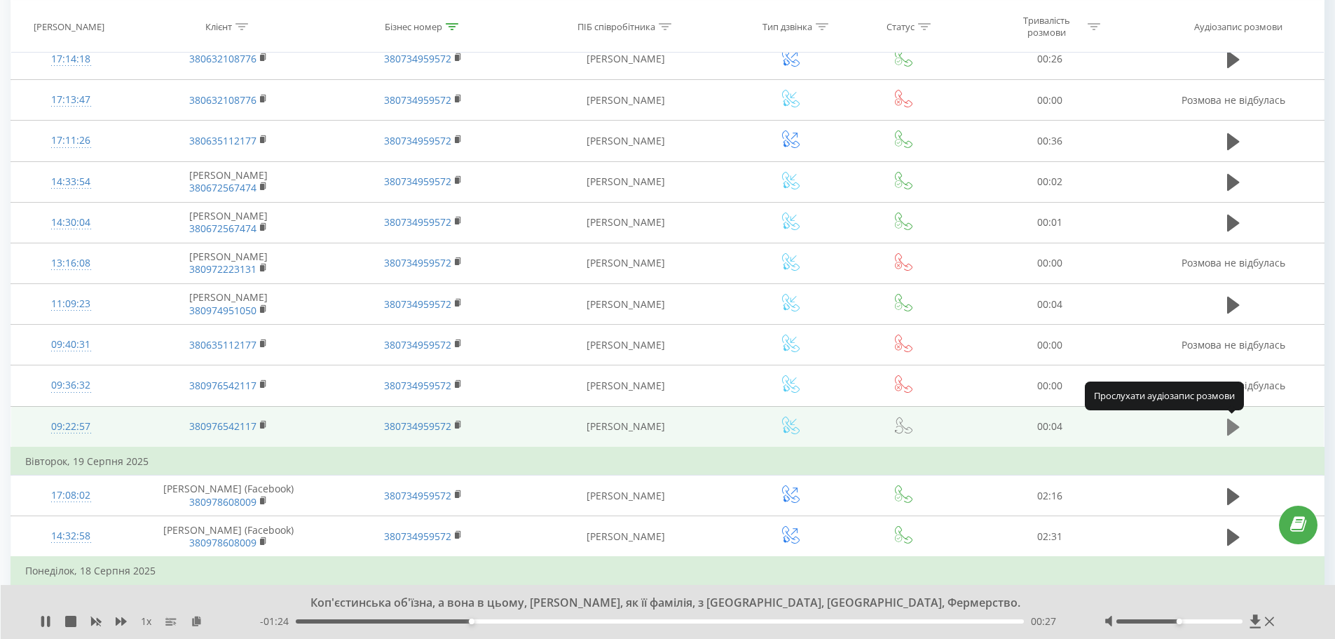
click at [1230, 424] on icon at bounding box center [1233, 426] width 13 height 17
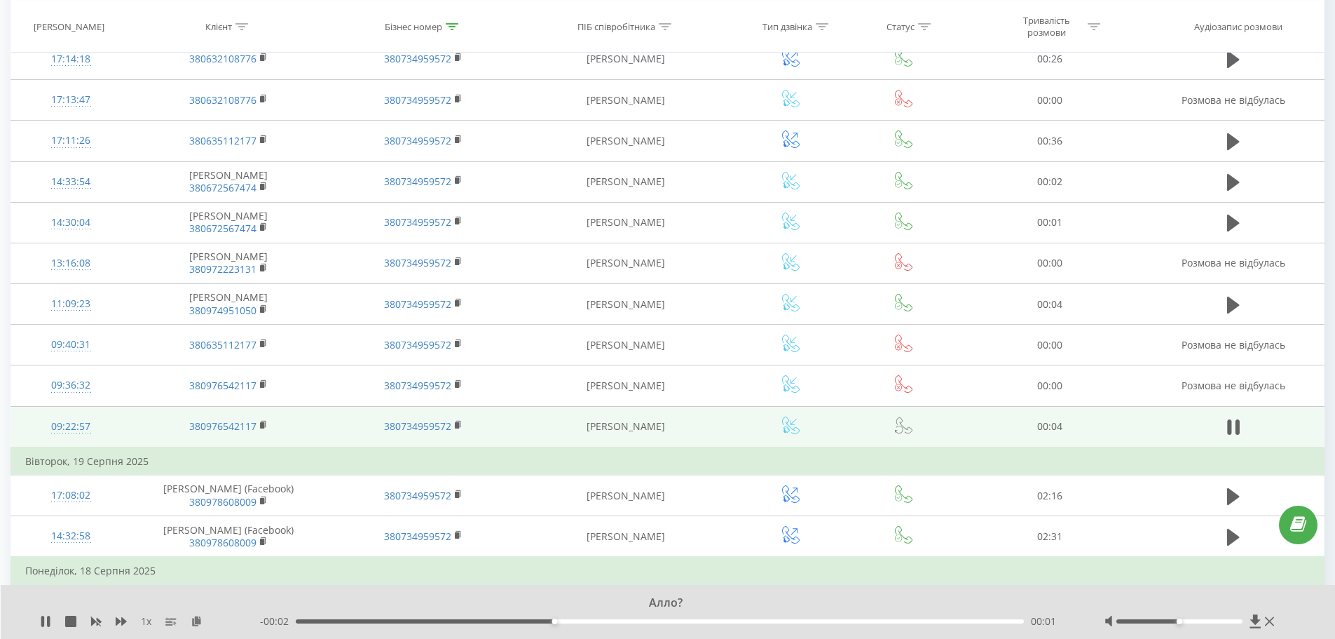
click at [1230, 424] on icon at bounding box center [1230, 426] width 4 height 15
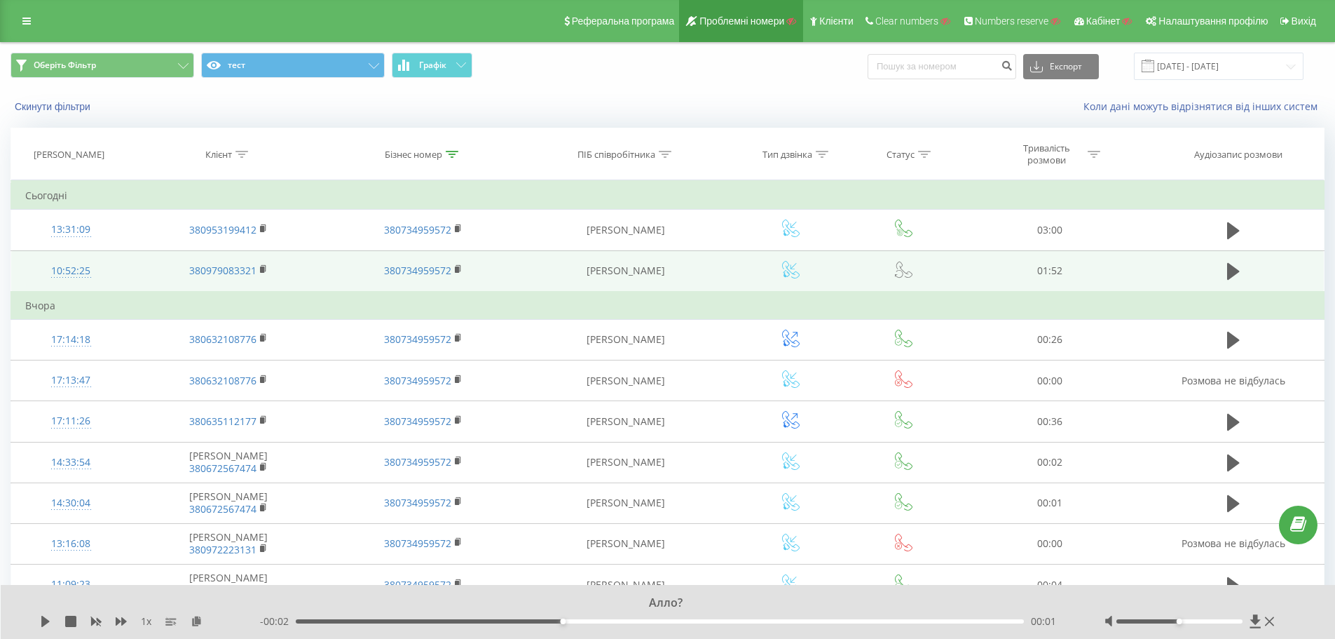
drag, startPoint x: 669, startPoint y: 354, endPoint x: 730, endPoint y: 20, distance: 339.2
drag, startPoint x: 25, startPoint y: 18, endPoint x: 26, endPoint y: 28, distance: 10.6
click at [25, 18] on icon at bounding box center [26, 21] width 8 height 10
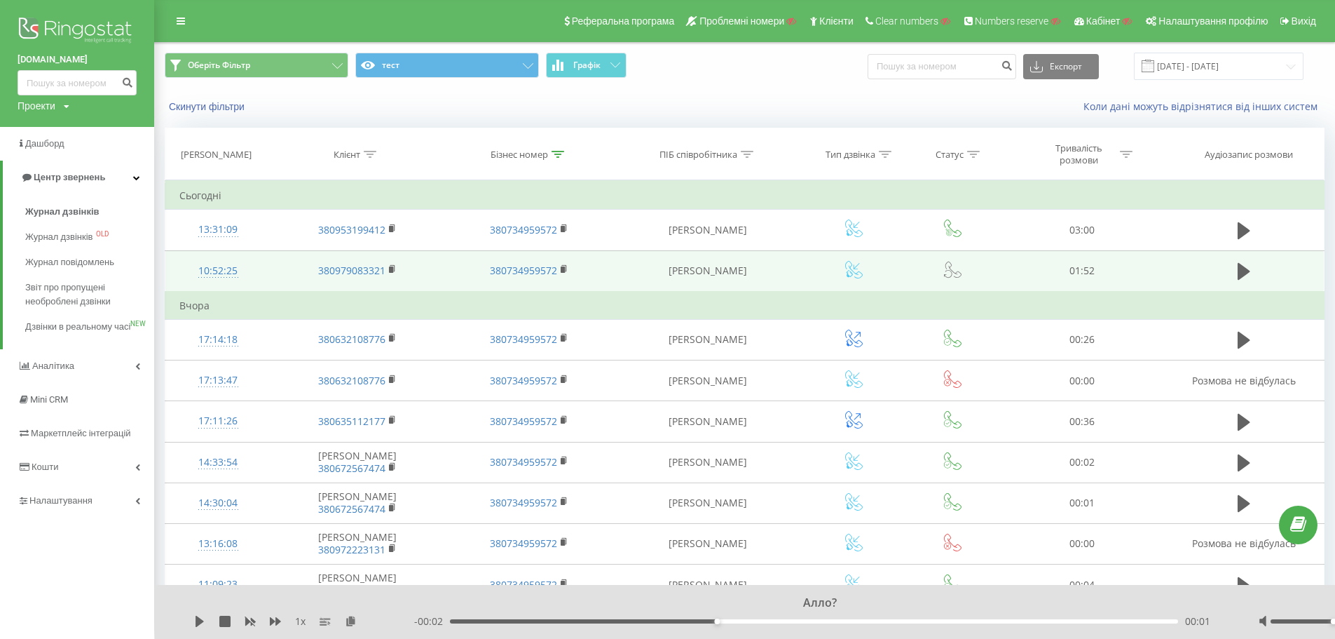
click at [53, 104] on div "Проекти" at bounding box center [37, 106] width 38 height 14
click at [64, 129] on input "text" at bounding box center [57, 127] width 70 height 20
paste input "[DOMAIN_NAME]"
type input "[DOMAIN_NAME]"
click at [108, 128] on link "Пошук" at bounding box center [112, 127] width 41 height 20
